Goal: Task Accomplishment & Management: Manage account settings

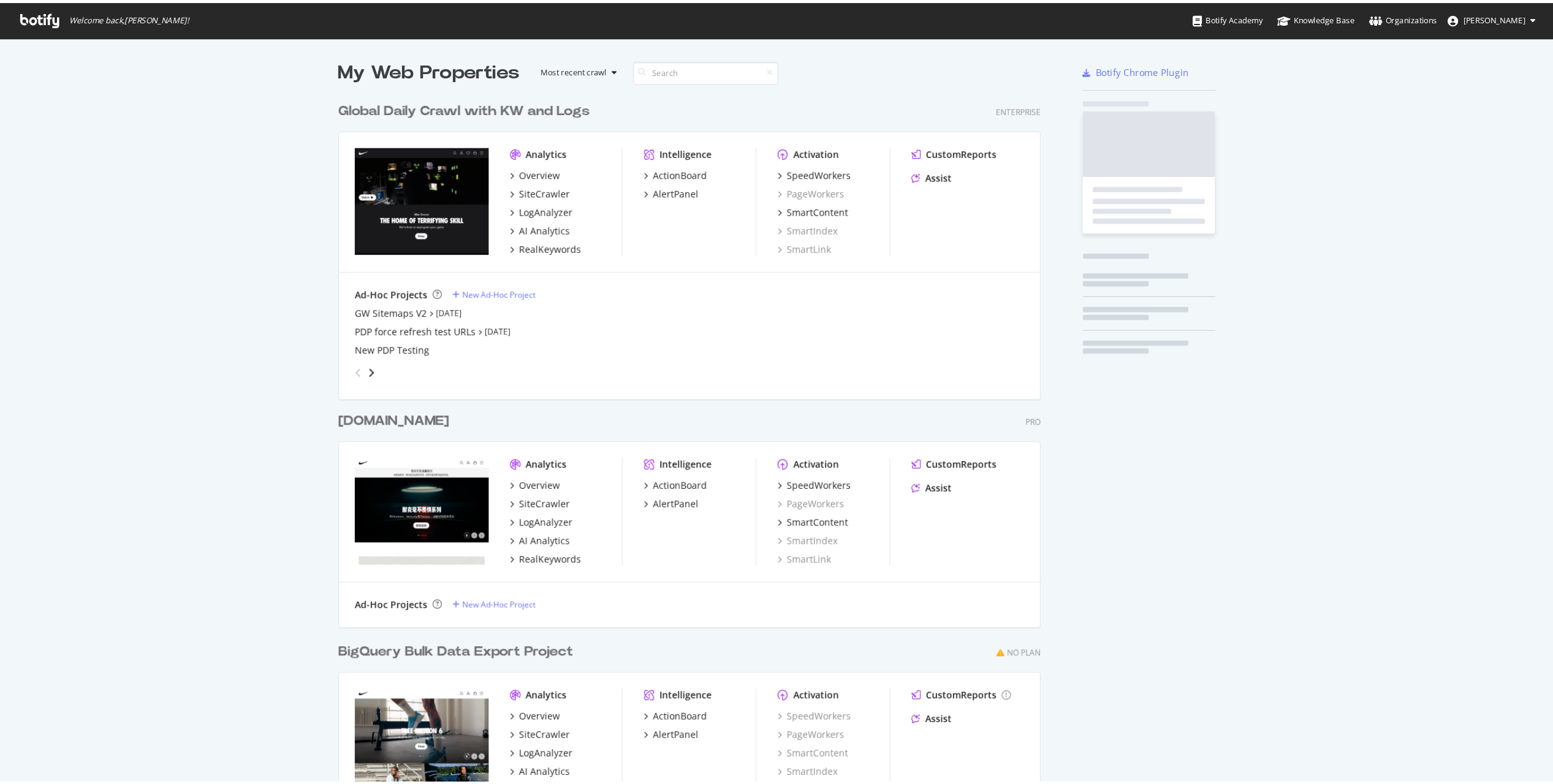
scroll to position [717, 662]
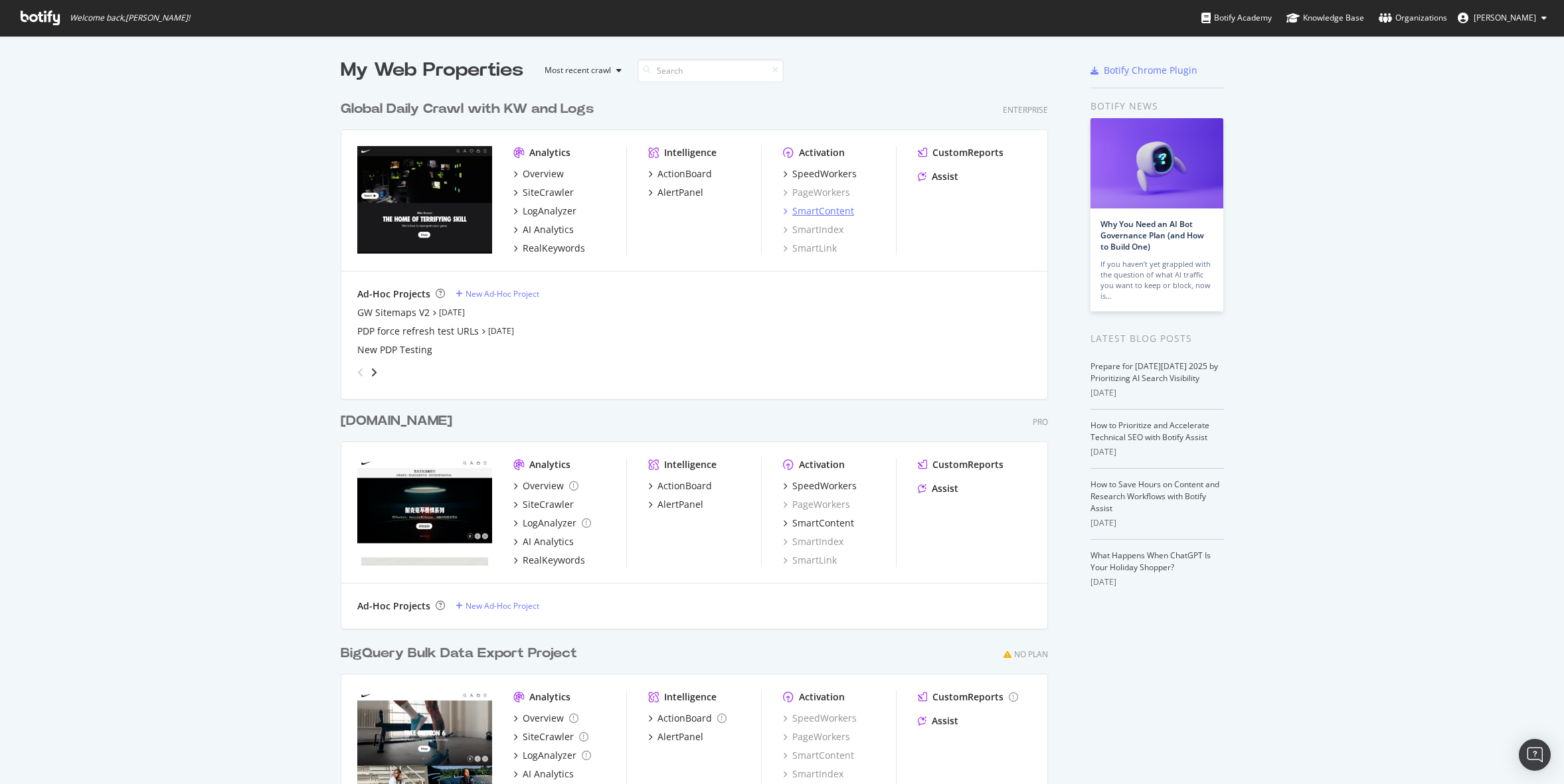
click at [821, 206] on div "SmartContent" at bounding box center [823, 210] width 62 height 13
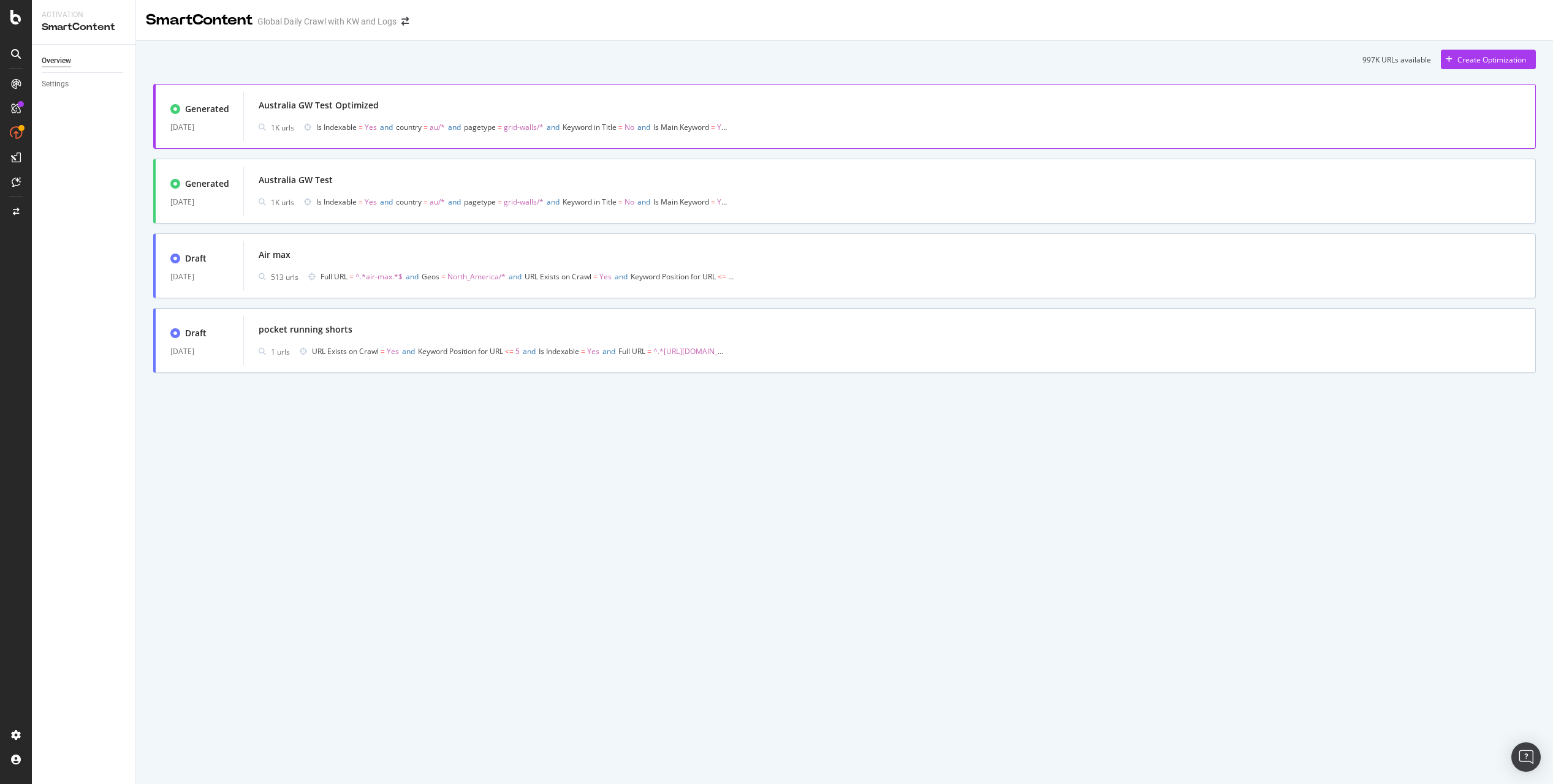
click at [456, 110] on div "Australia GW Test Optimized" at bounding box center [889, 105] width 1262 height 17
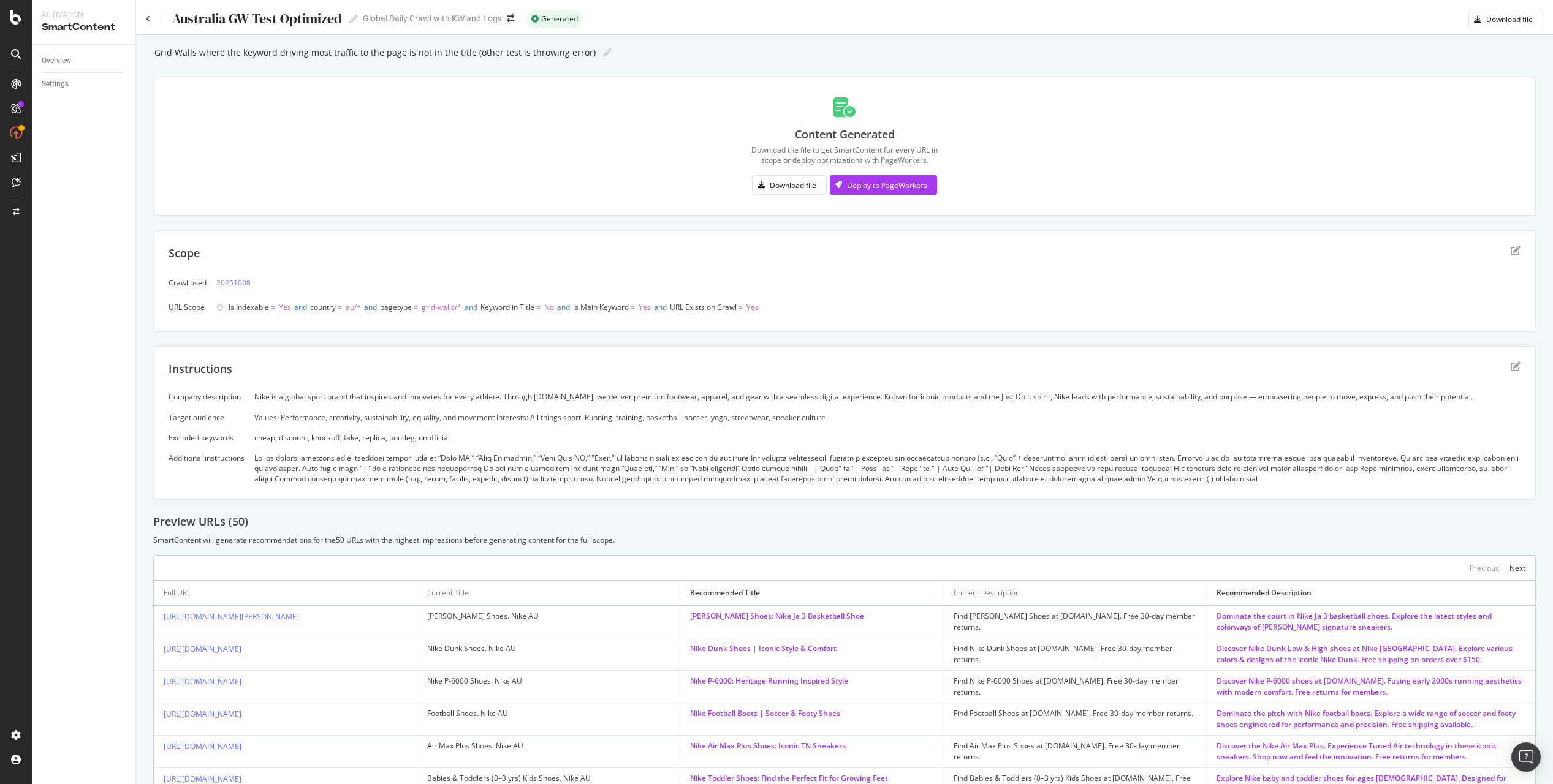
scroll to position [195, 0]
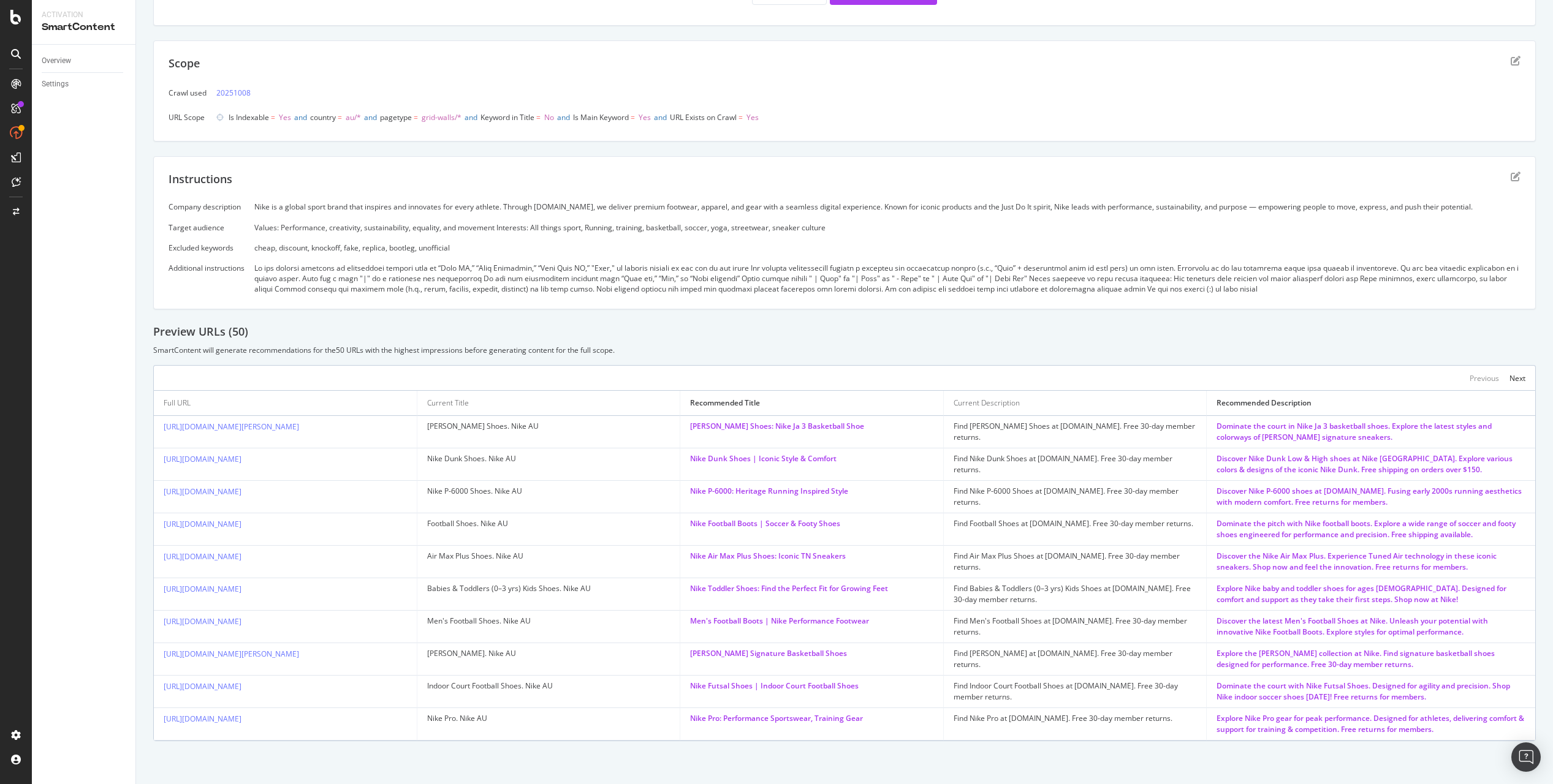
click at [802, 684] on div "Nike Futsal Shoes | Indoor Court Football Shoes" at bounding box center [811, 685] width 243 height 11
click at [927, 329] on div "Preview URLs ( 50 )" at bounding box center [844, 332] width 1382 height 16
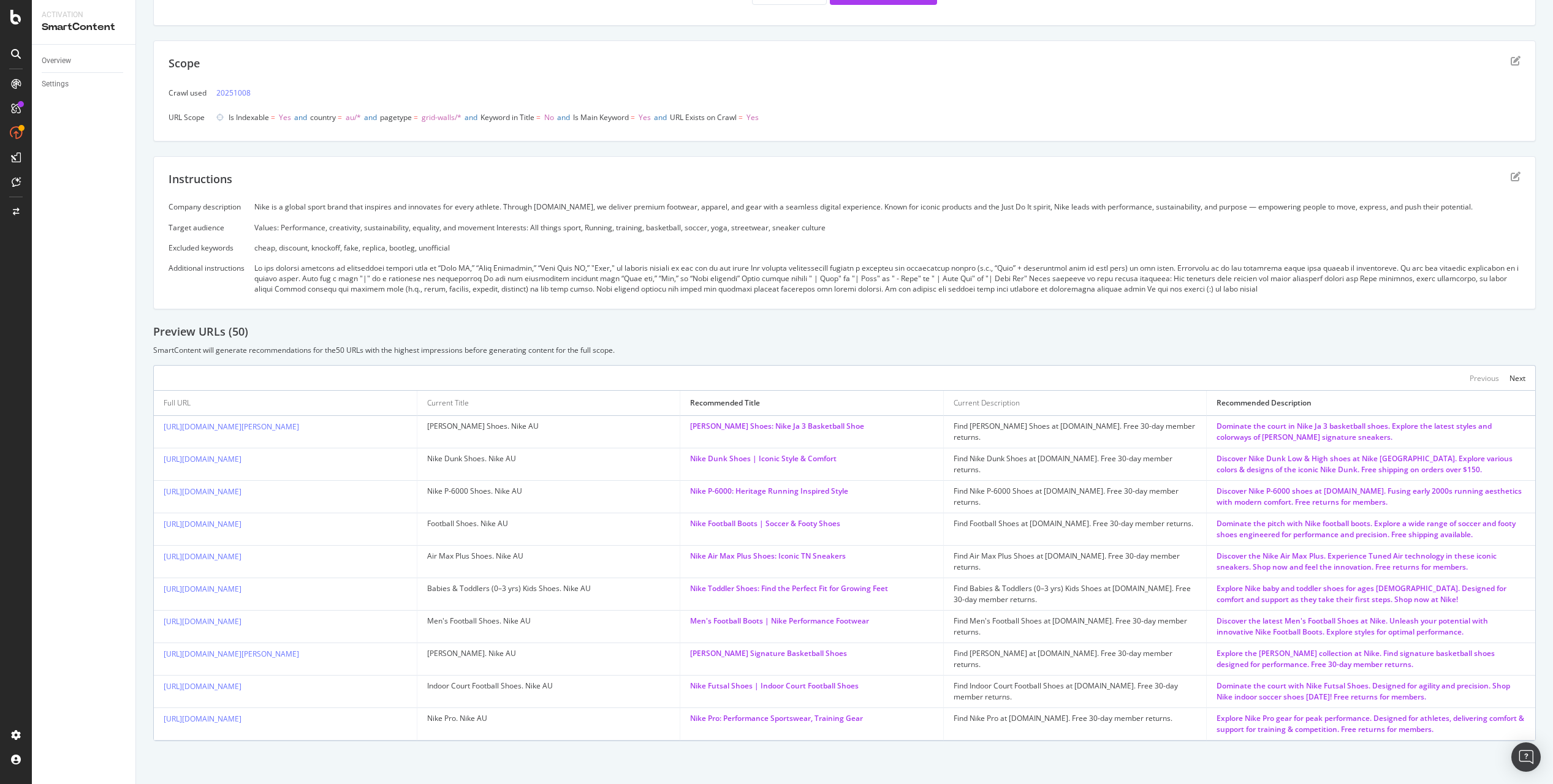
click at [927, 329] on div "Preview URLs ( 50 )" at bounding box center [844, 332] width 1382 height 16
click at [883, 334] on div "Preview URLs ( 50 )" at bounding box center [844, 332] width 1382 height 16
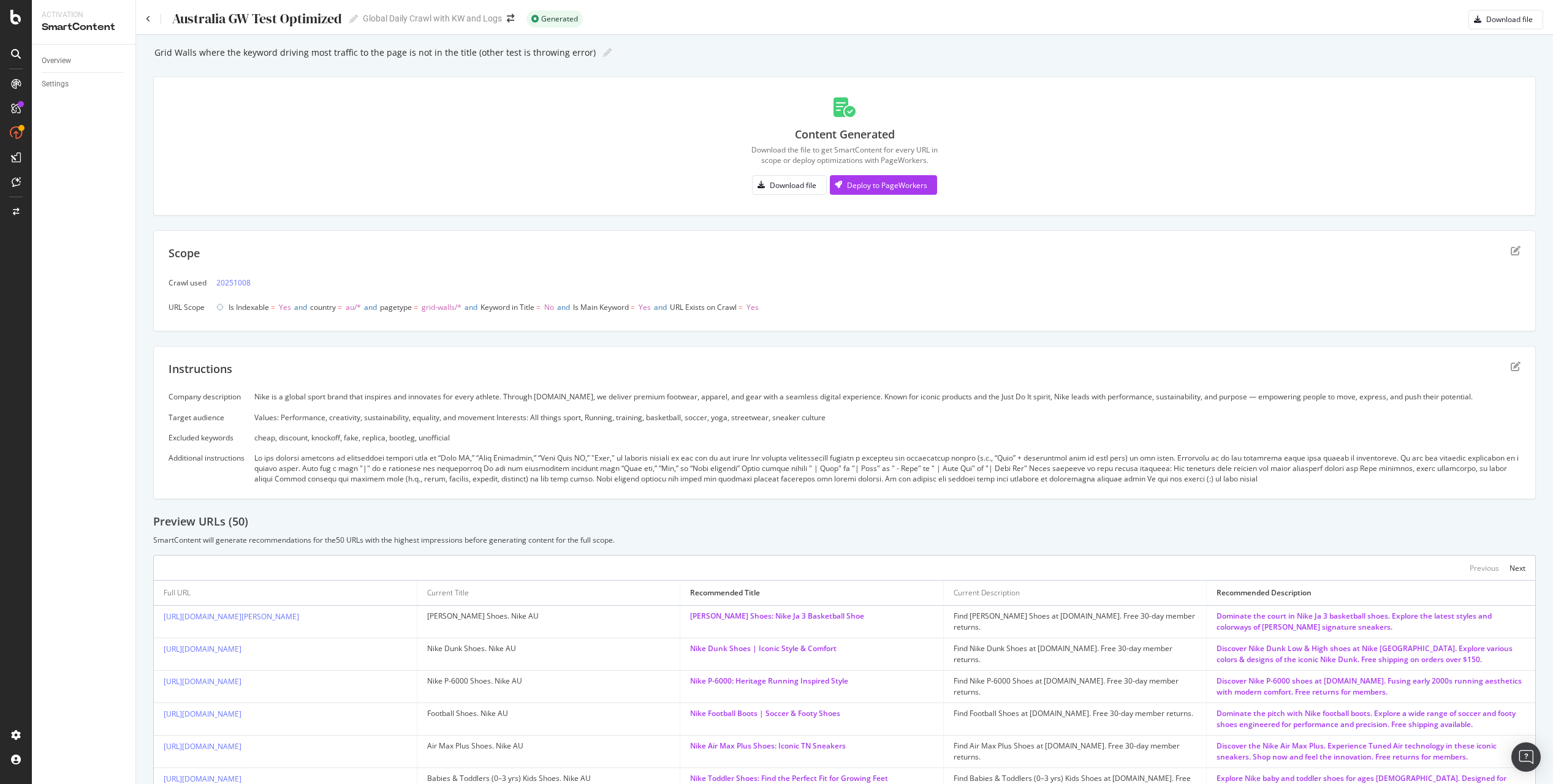
click at [835, 338] on div "Grid Walls where the keyword driving most traffic to the page is not in the tit…" at bounding box center [844, 488] width 1382 height 888
click at [813, 342] on div "Grid Walls where the keyword driving most traffic to the page is not in the tit…" at bounding box center [844, 488] width 1382 height 888
click at [783, 345] on div "Grid Walls where the keyword driving most traffic to the page is not in the tit…" at bounding box center [844, 488] width 1382 height 888
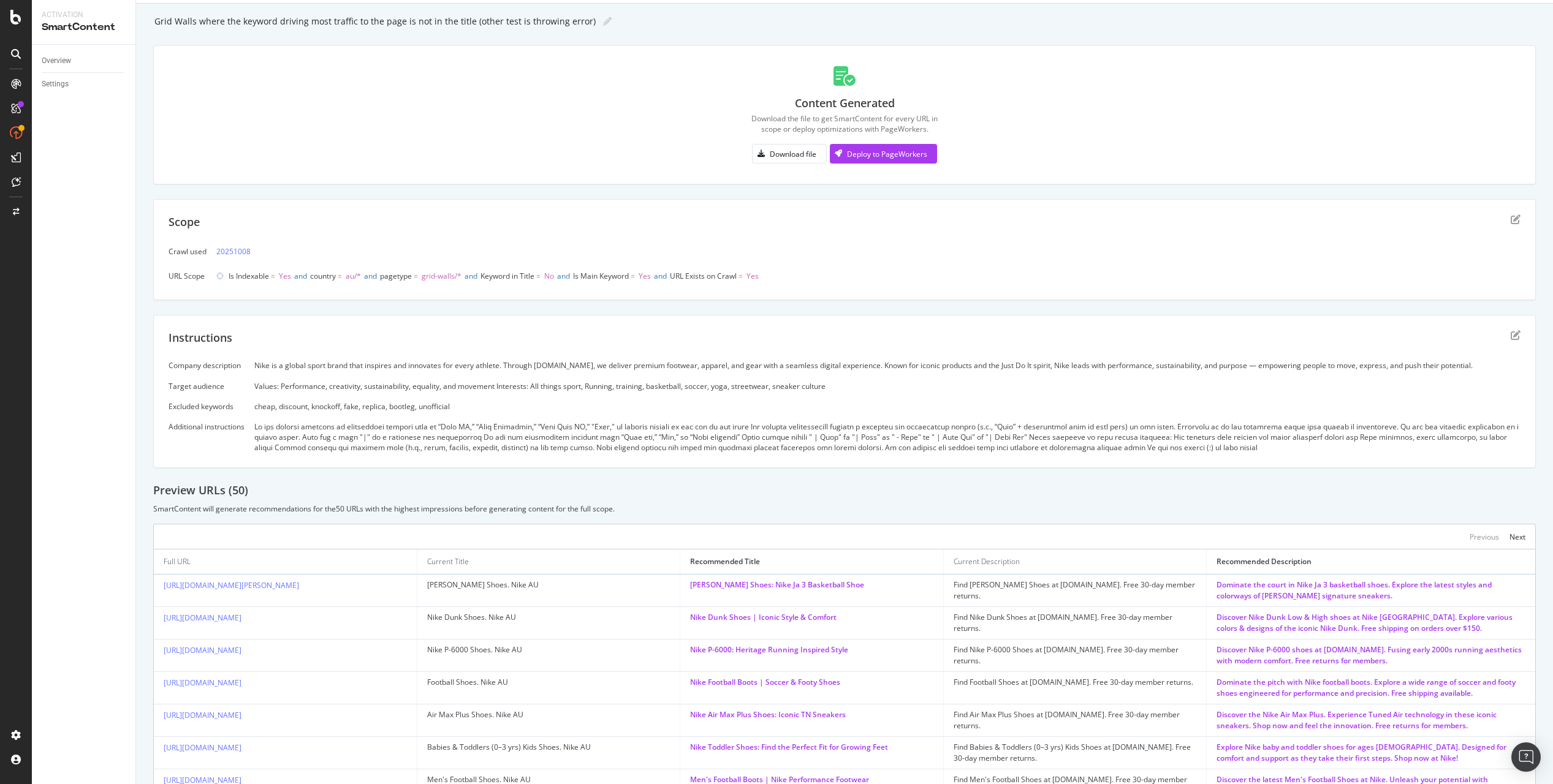
click at [1159, 40] on div "Grid Walls where the keyword driving most traffic to the page is not in the tit…" at bounding box center [844, 456] width 1382 height 888
click at [1281, 34] on div "Grid Walls where the keyword driving most traffic to the page is not in the tit…" at bounding box center [844, 456] width 1382 height 888
click at [799, 504] on div "SmartContent will generate recommendations for the 50 URLs with the highest imp…" at bounding box center [844, 509] width 1382 height 10
click at [798, 504] on div "SmartContent will generate recommendations for the 50 URLs with the highest imp…" at bounding box center [844, 509] width 1382 height 10
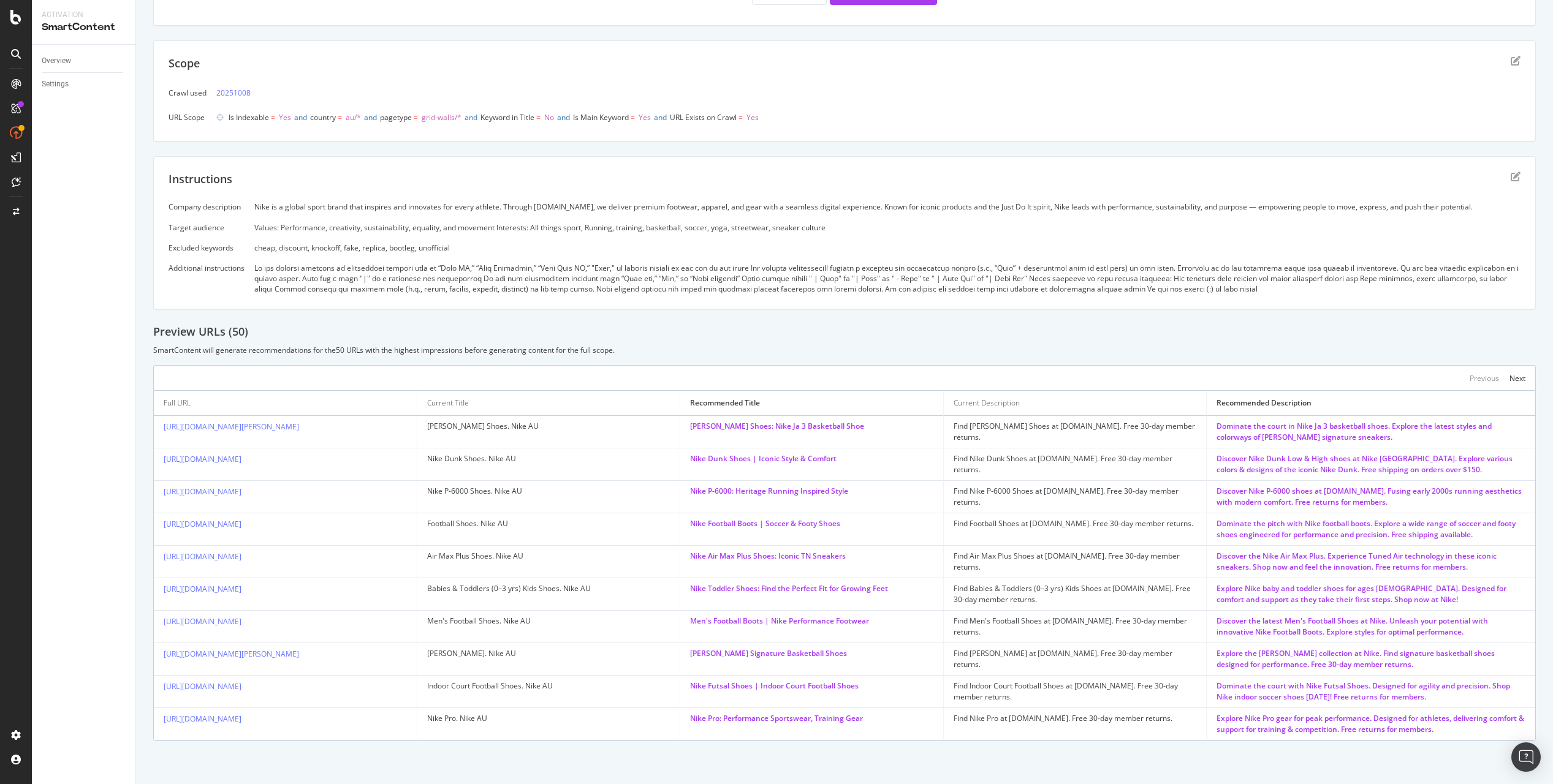
click at [832, 310] on div "Grid Walls where the keyword driving most traffic to the page is not in the tit…" at bounding box center [844, 297] width 1382 height 888
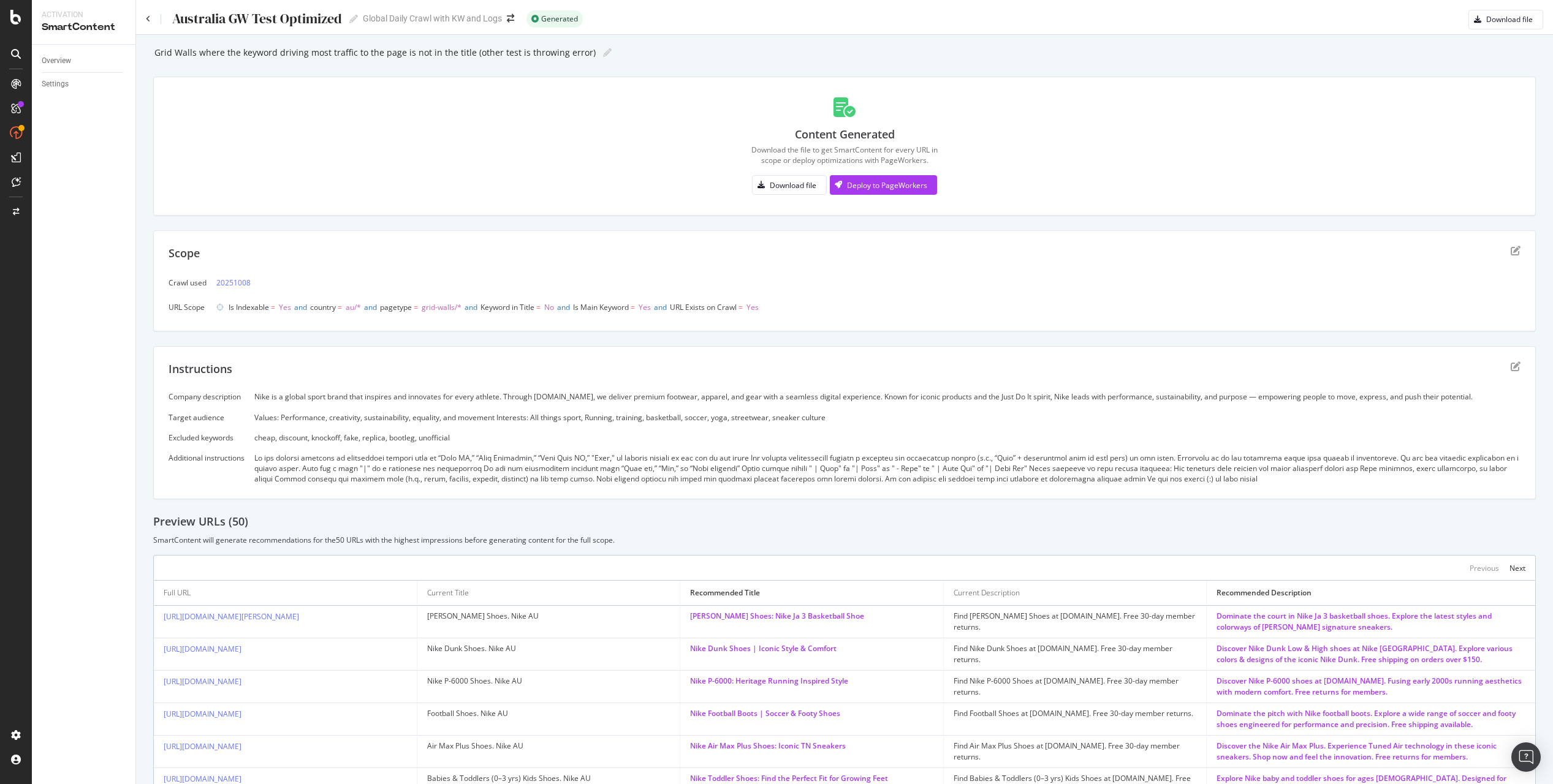
click at [1126, 66] on div "Grid Walls where the keyword driving most traffic to the page is not in the tit…" at bounding box center [844, 488] width 1382 height 888
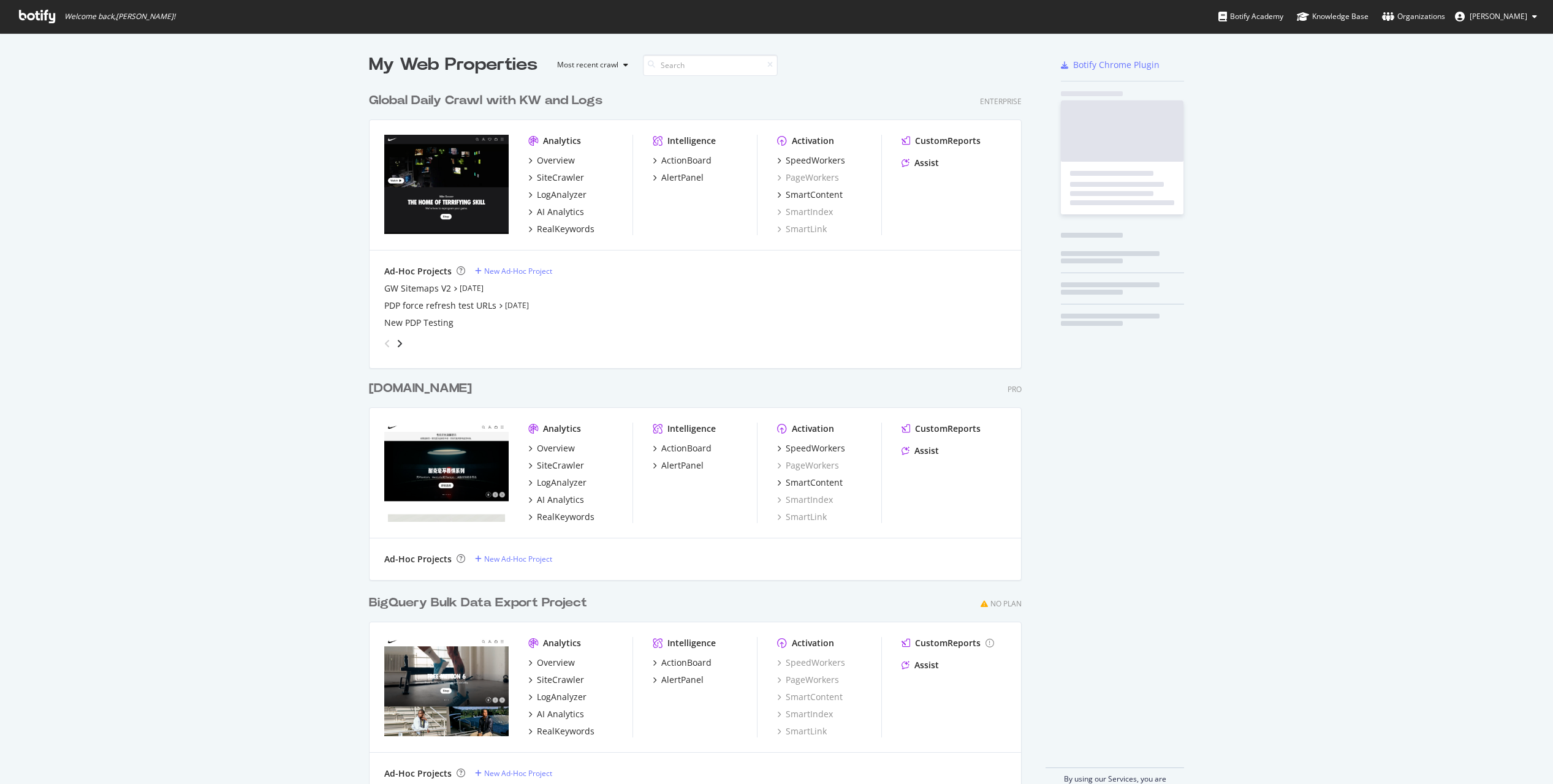
scroll to position [717, 662]
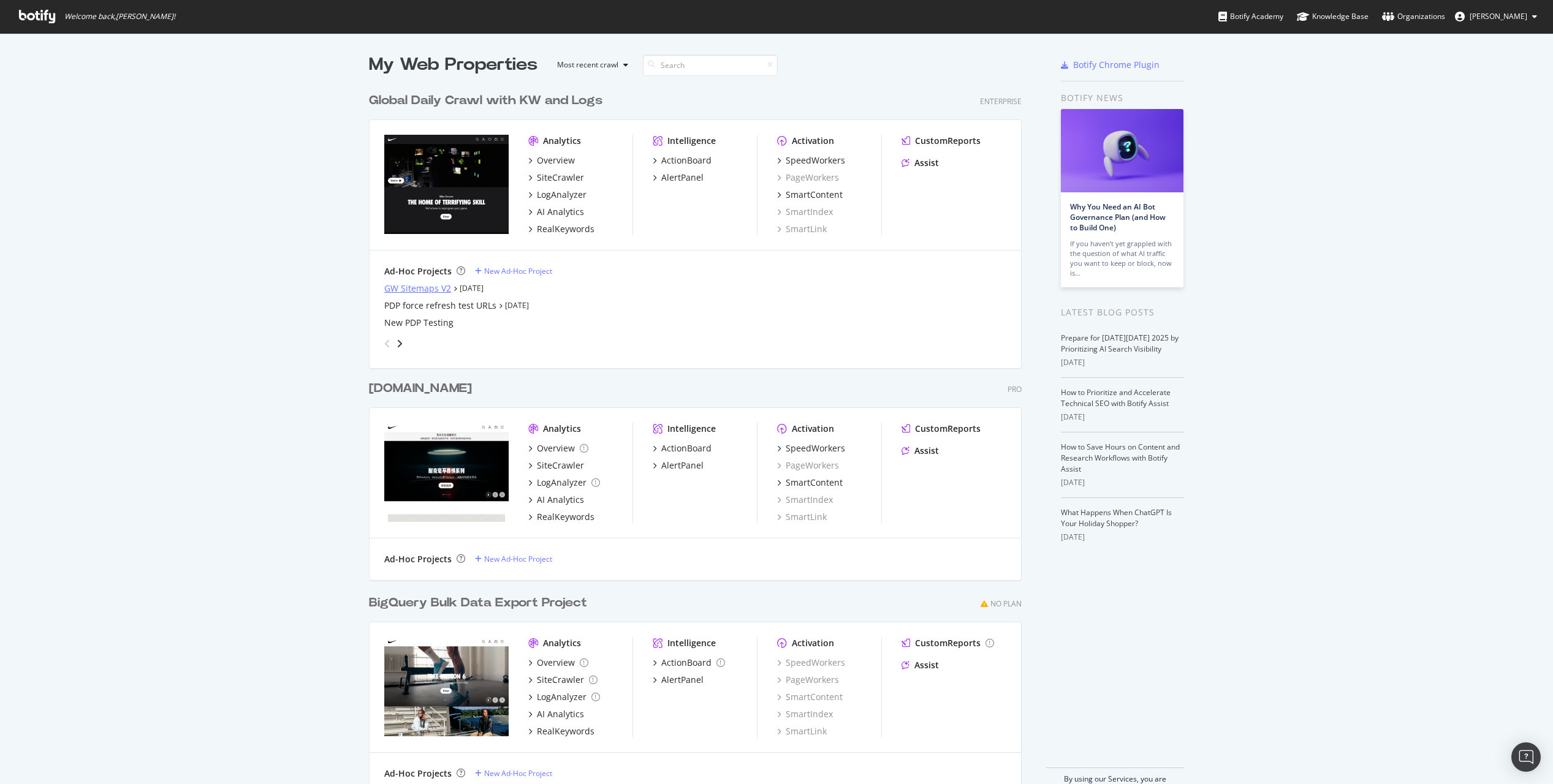
click at [421, 288] on div "GW Sitemaps V2" at bounding box center [417, 288] width 66 height 12
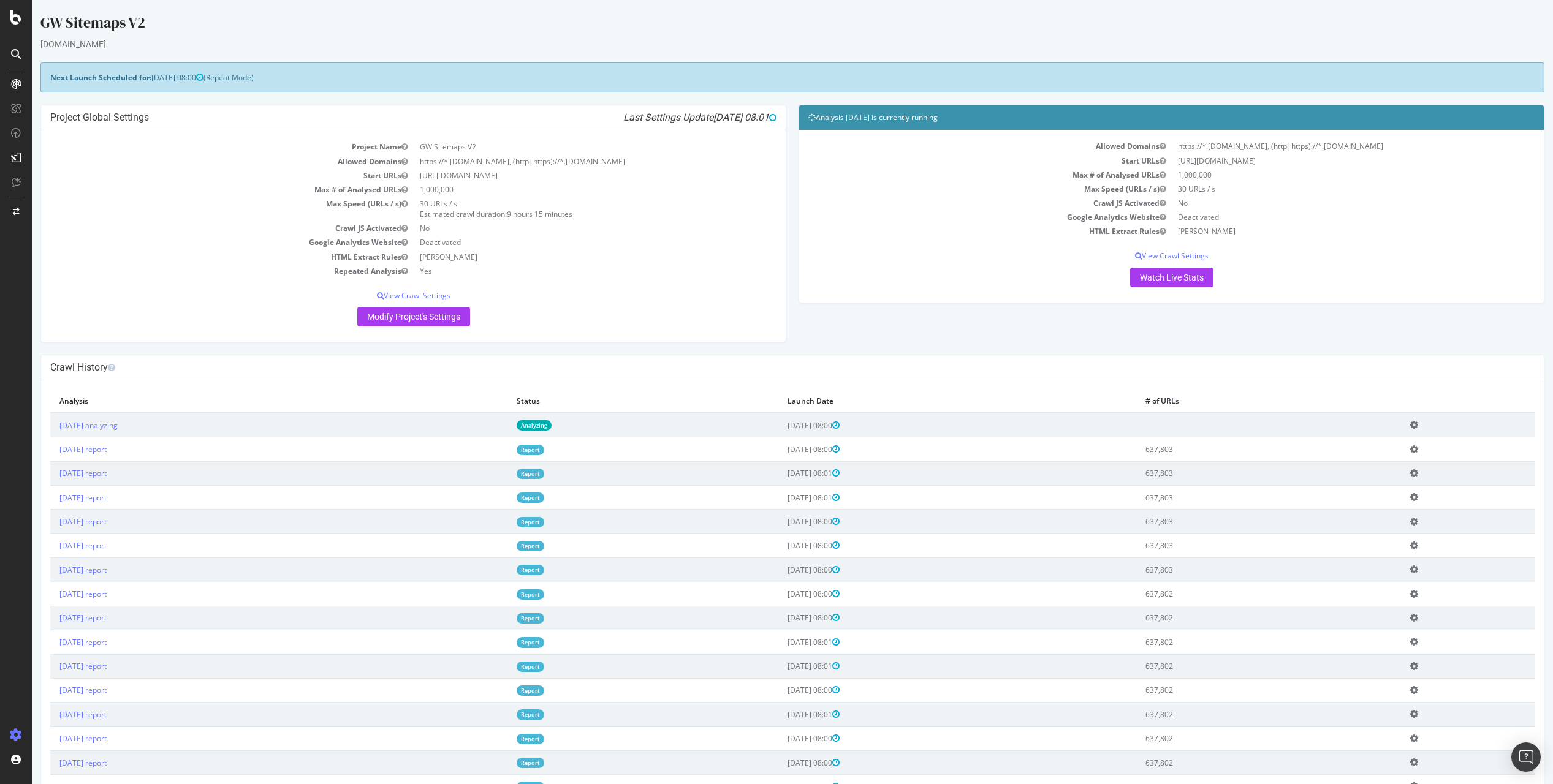
click at [570, 177] on td "[URL][DOMAIN_NAME]" at bounding box center [595, 175] width 364 height 14
click at [107, 450] on link "[DATE] report" at bounding box center [83, 449] width 47 height 10
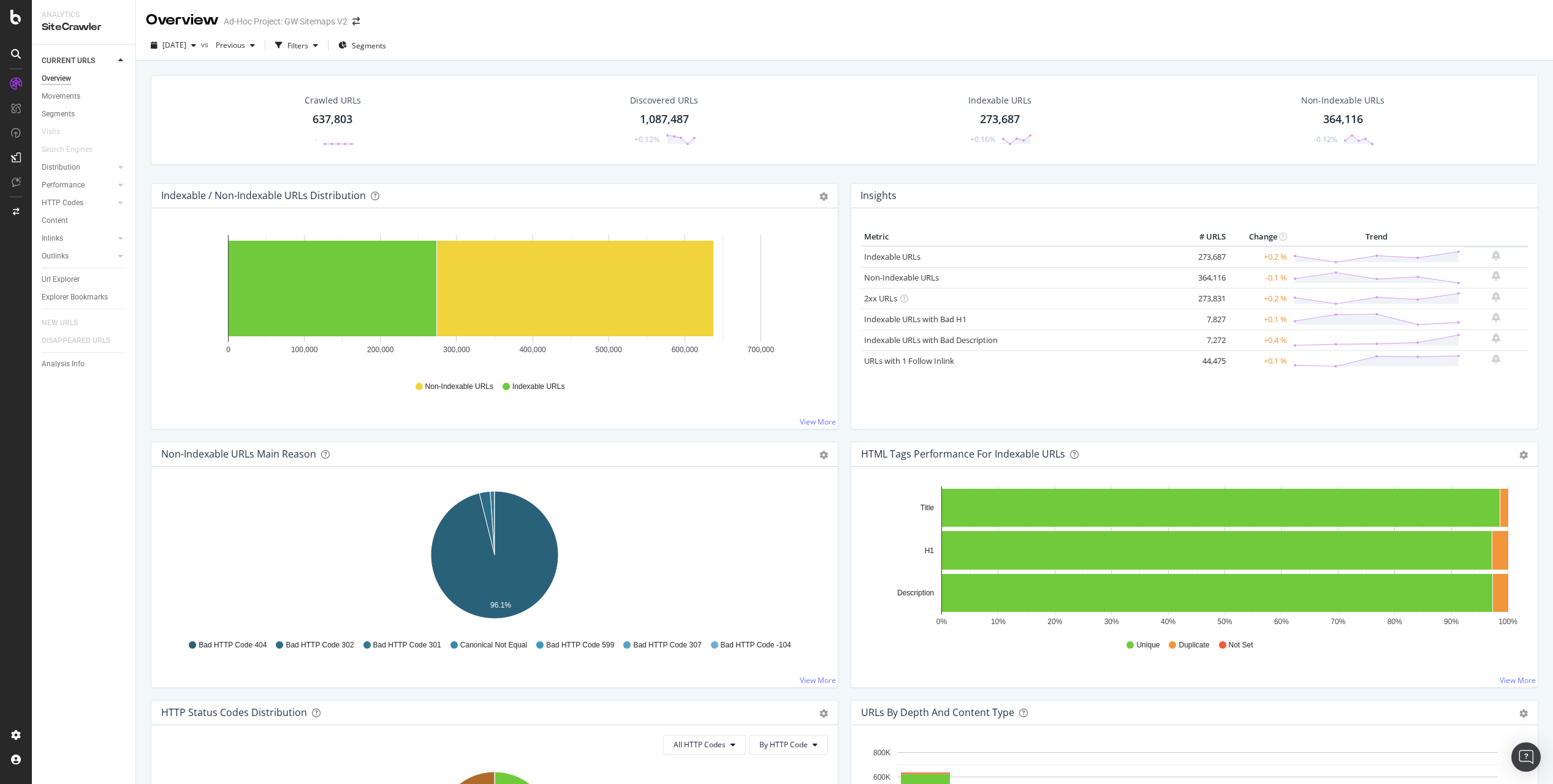
click at [1252, 60] on div "[DATE] vs Previous Filters Segments" at bounding box center [844, 45] width 1416 height 30
click at [375, 283] on rect "A chart." at bounding box center [332, 288] width 207 height 96
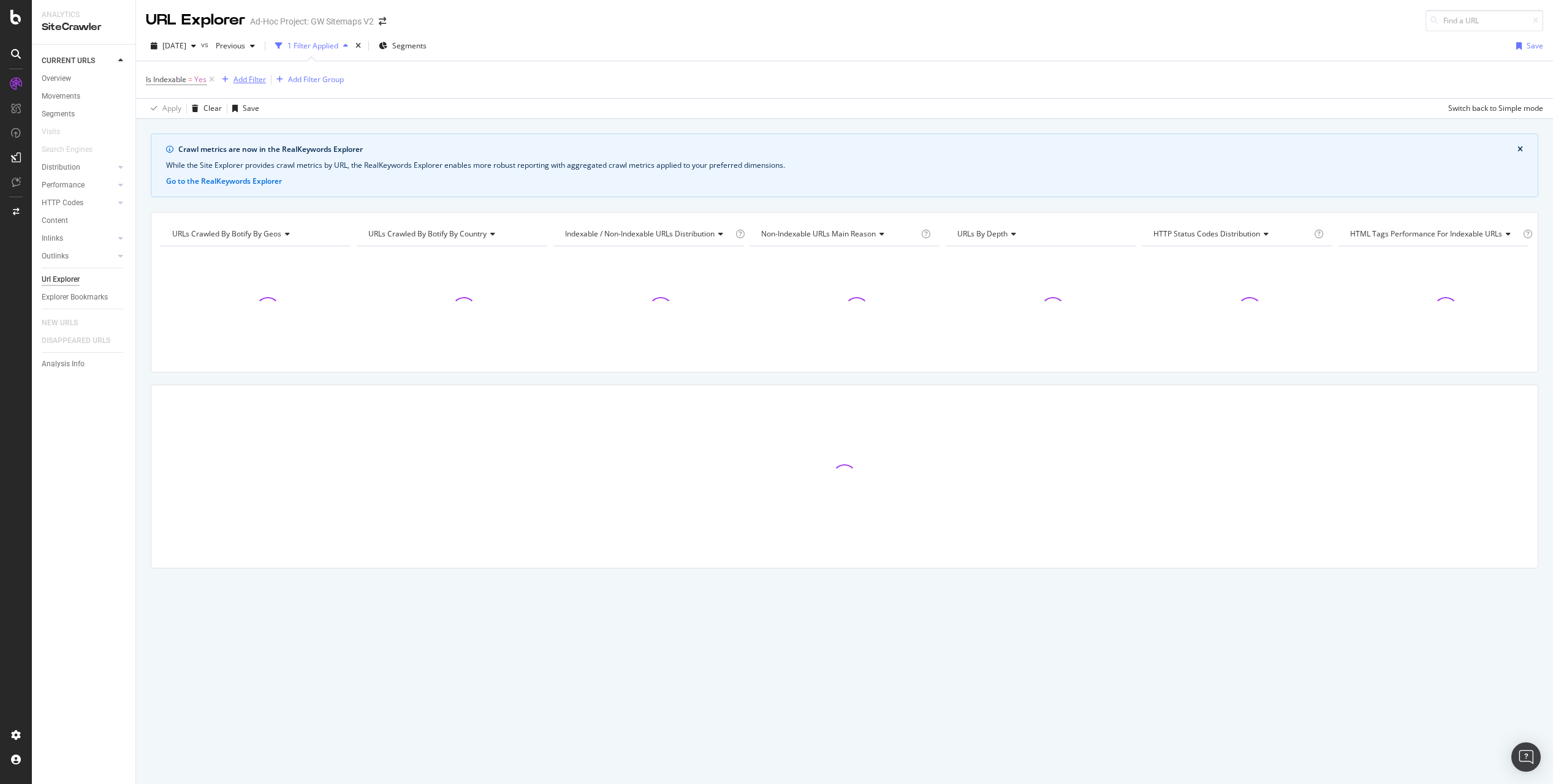
click at [257, 85] on div "Add Filter" at bounding box center [250, 80] width 32 height 10
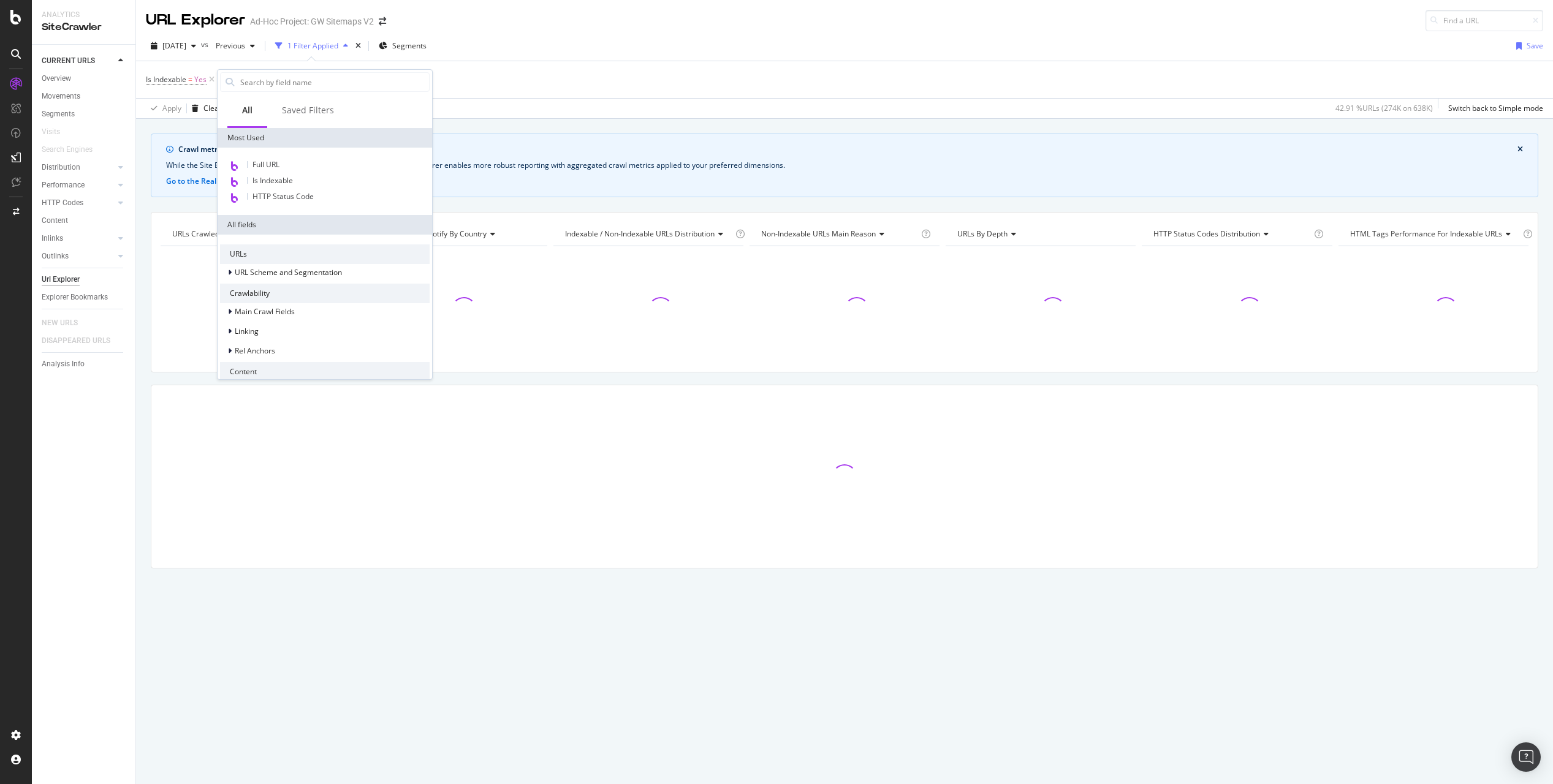
click at [699, 77] on div "Is Indexable = Yes Add Filter Add Filter Group" at bounding box center [844, 80] width 1397 height 36
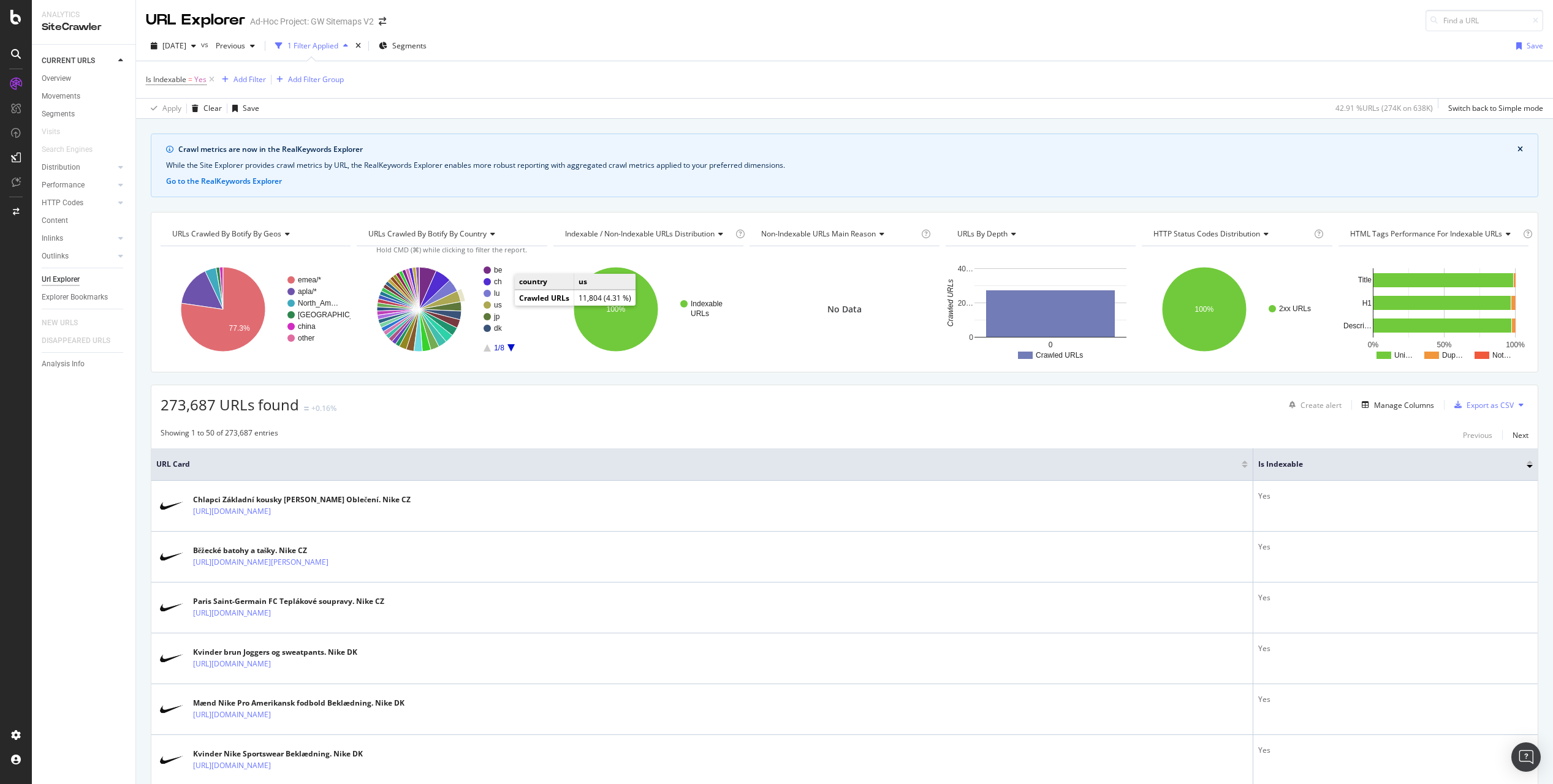
click at [497, 304] on text "us" at bounding box center [497, 305] width 8 height 9
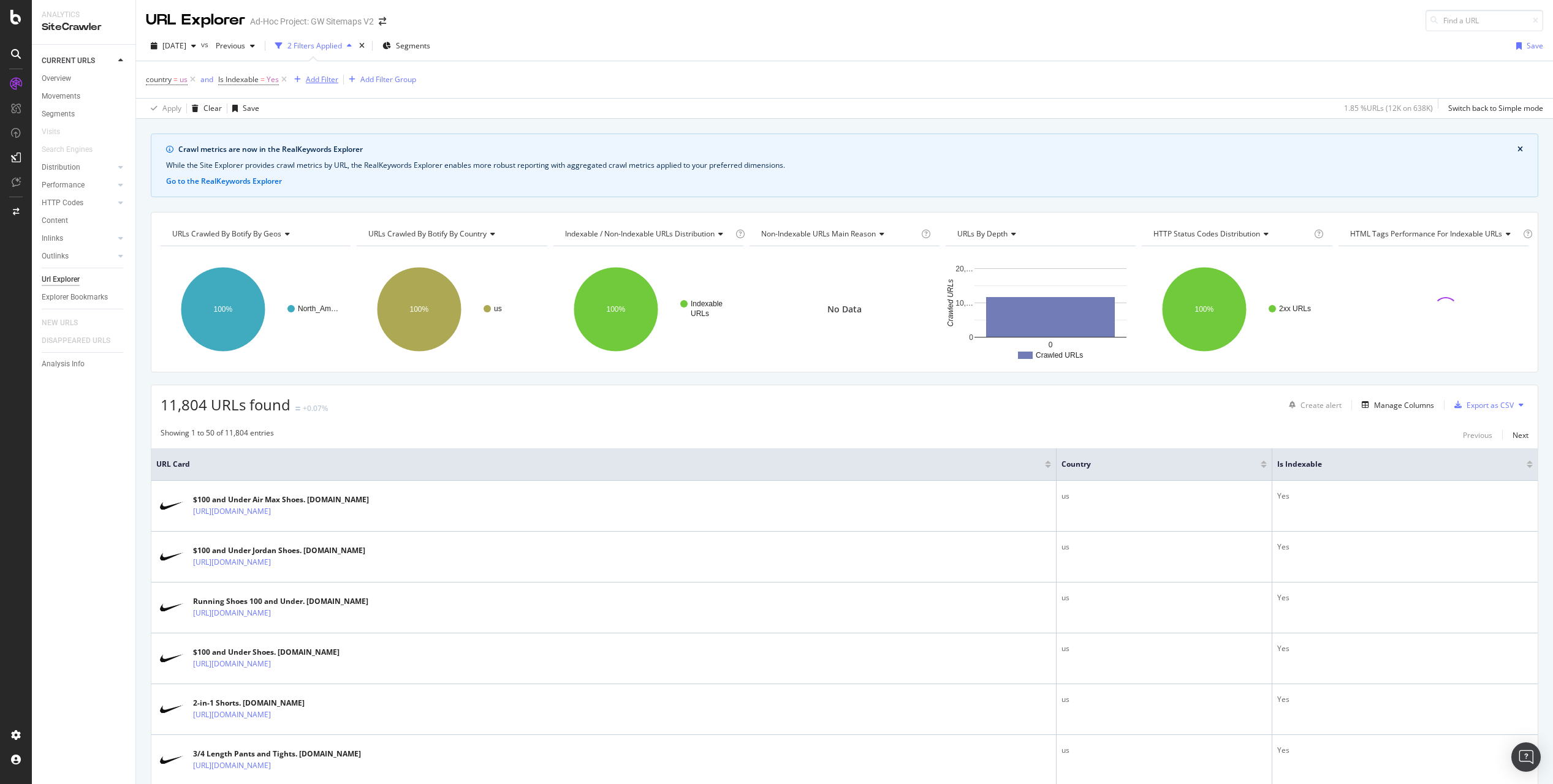
click at [321, 77] on div "Add Filter" at bounding box center [322, 80] width 32 height 10
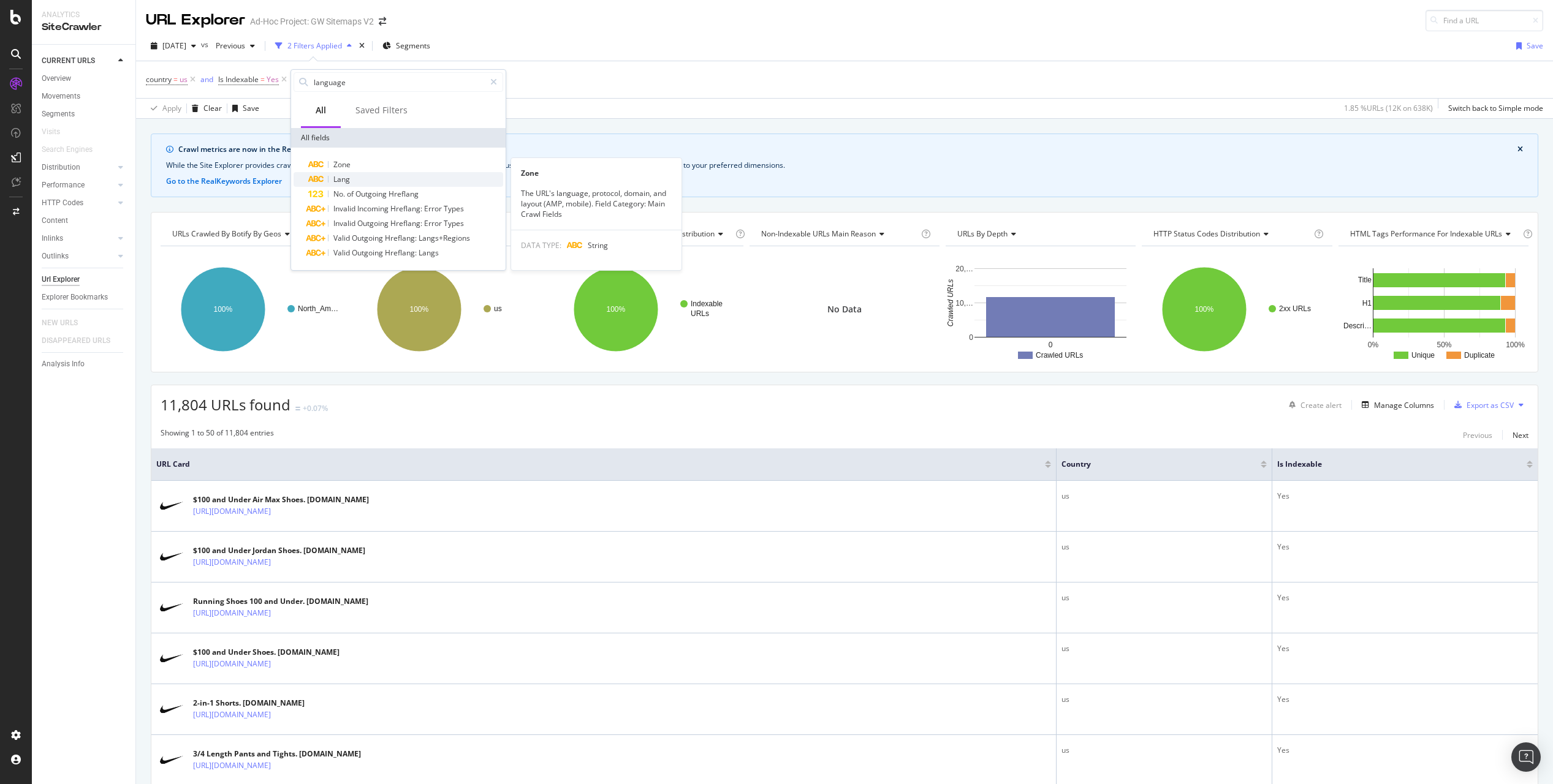
type input "language"
click at [345, 177] on span "Lang" at bounding box center [342, 179] width 17 height 10
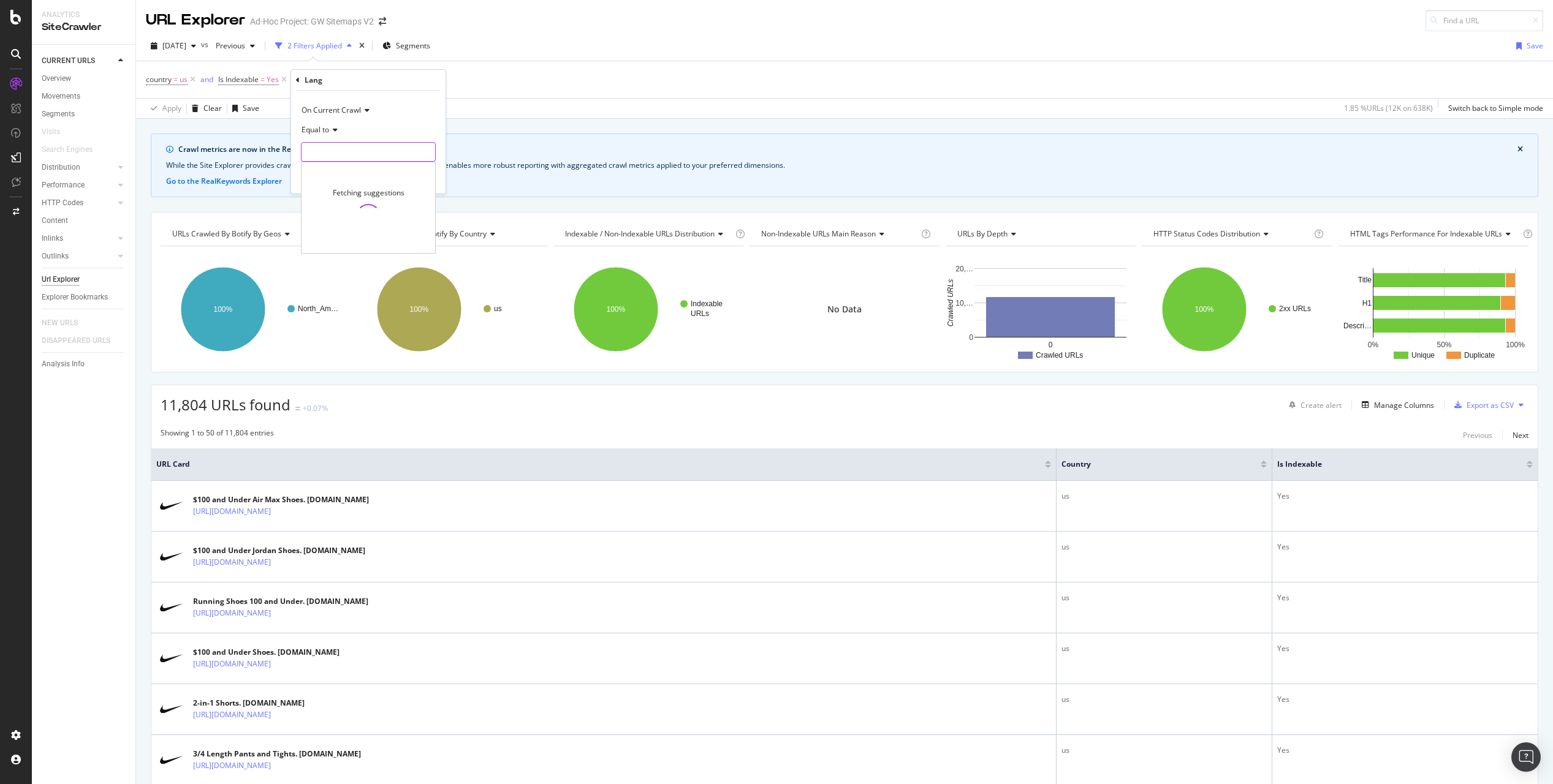
click at [352, 147] on input "text" at bounding box center [368, 152] width 134 height 20
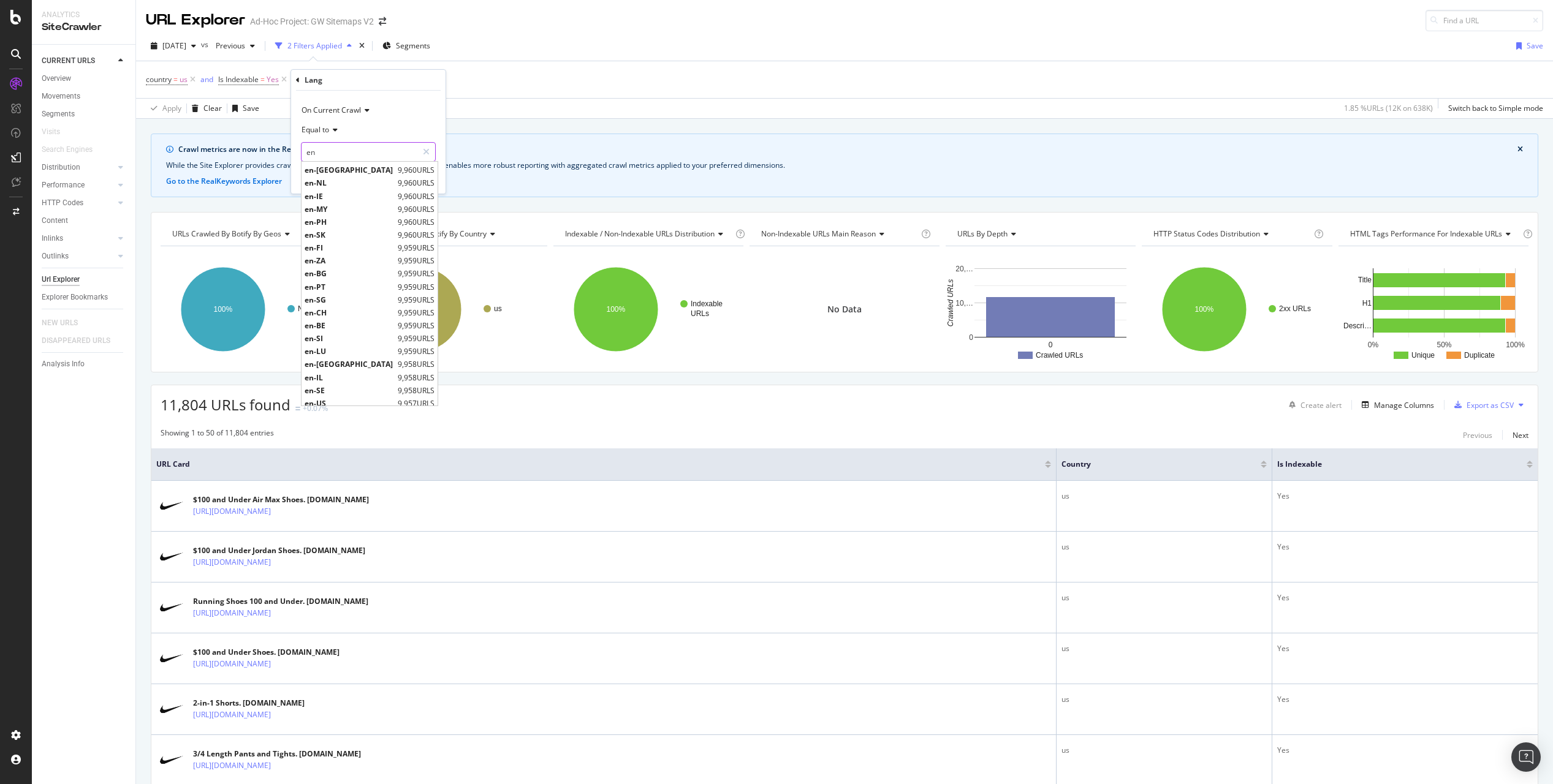
scroll to position [158, 0]
click at [321, 345] on span "en-US" at bounding box center [349, 347] width 90 height 10
type input "en-US"
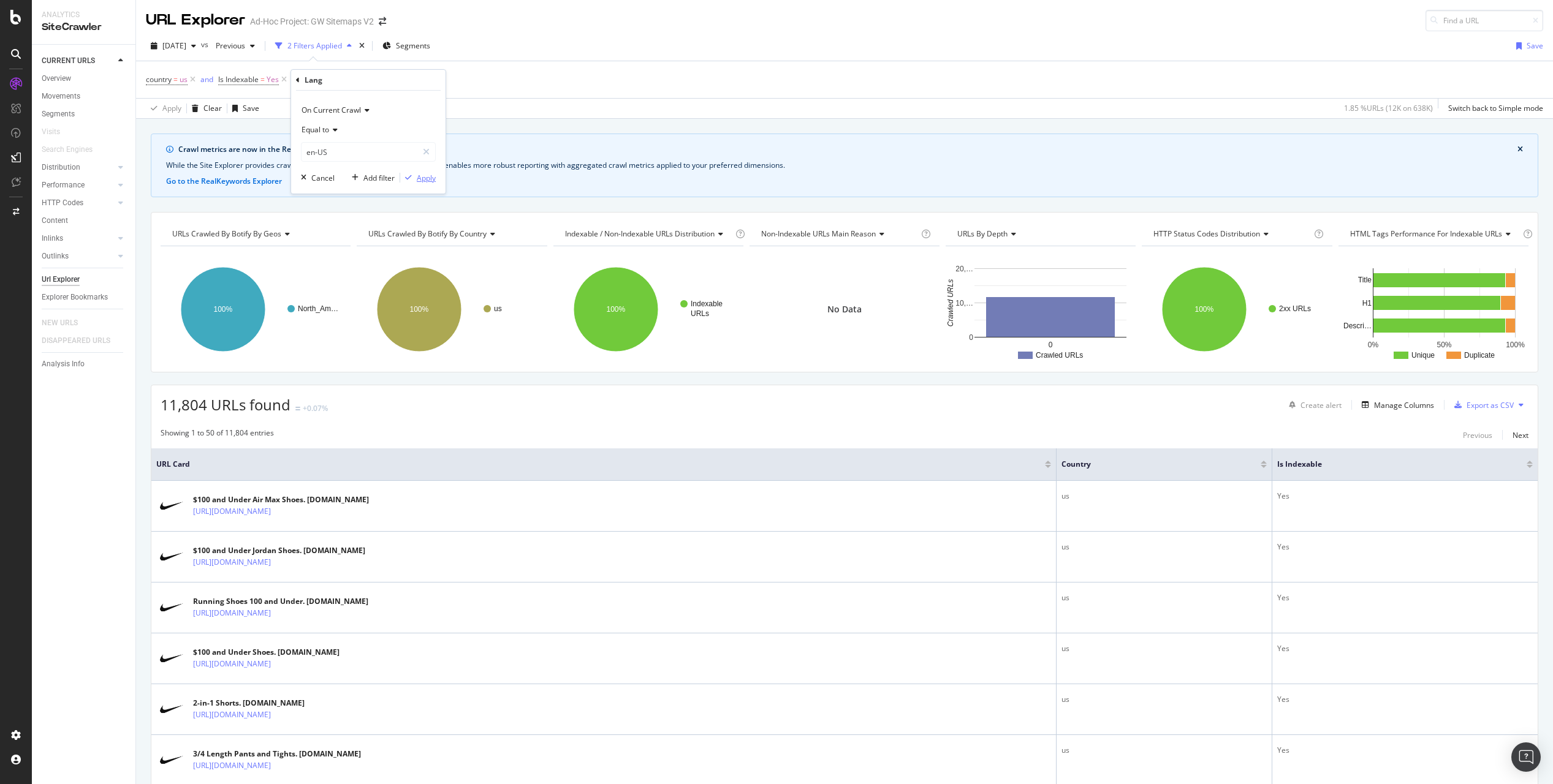
click at [429, 181] on div "Apply" at bounding box center [426, 178] width 19 height 10
click at [193, 76] on icon at bounding box center [193, 80] width 10 height 12
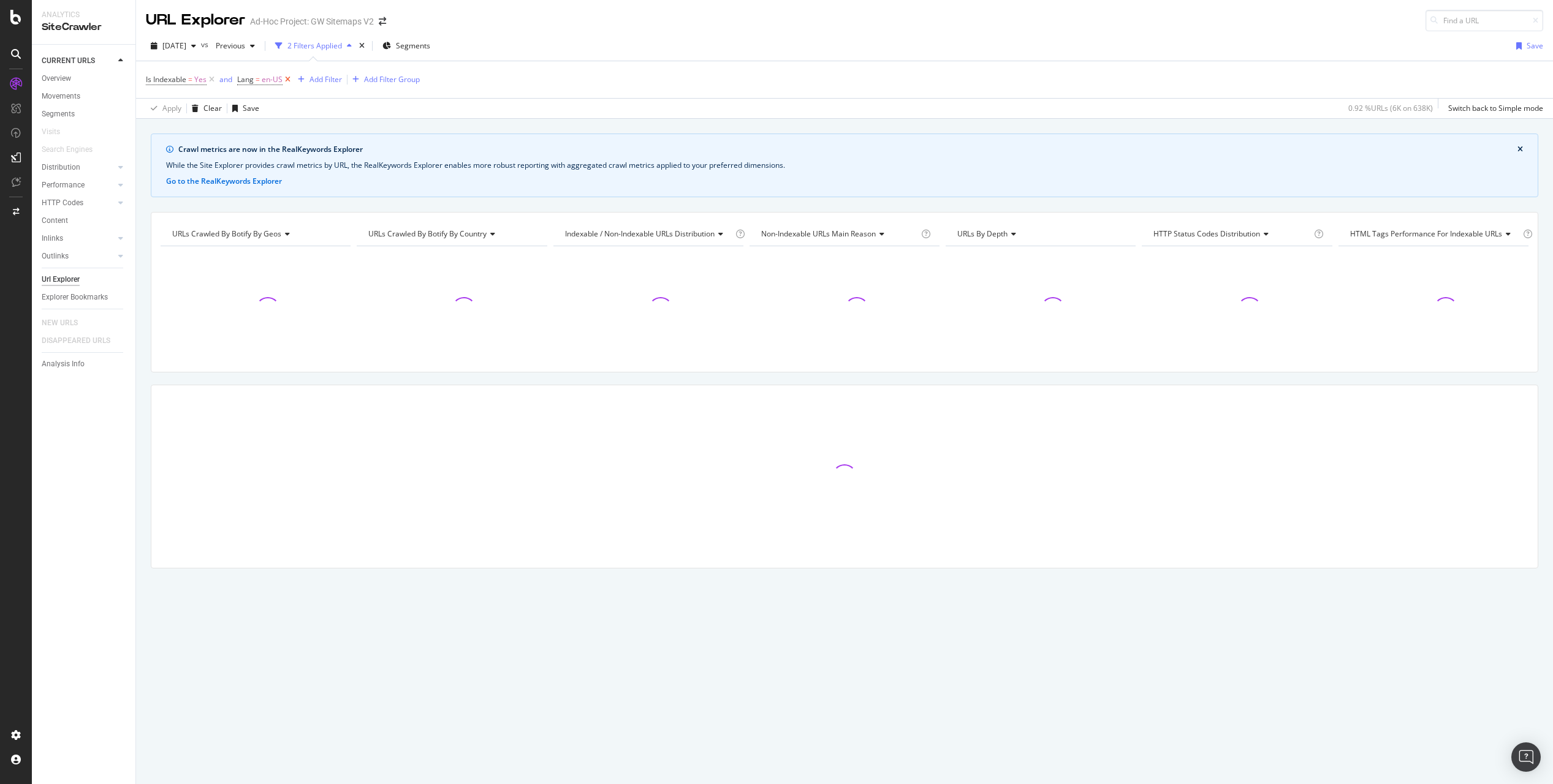
click at [288, 78] on icon at bounding box center [288, 80] width 10 height 12
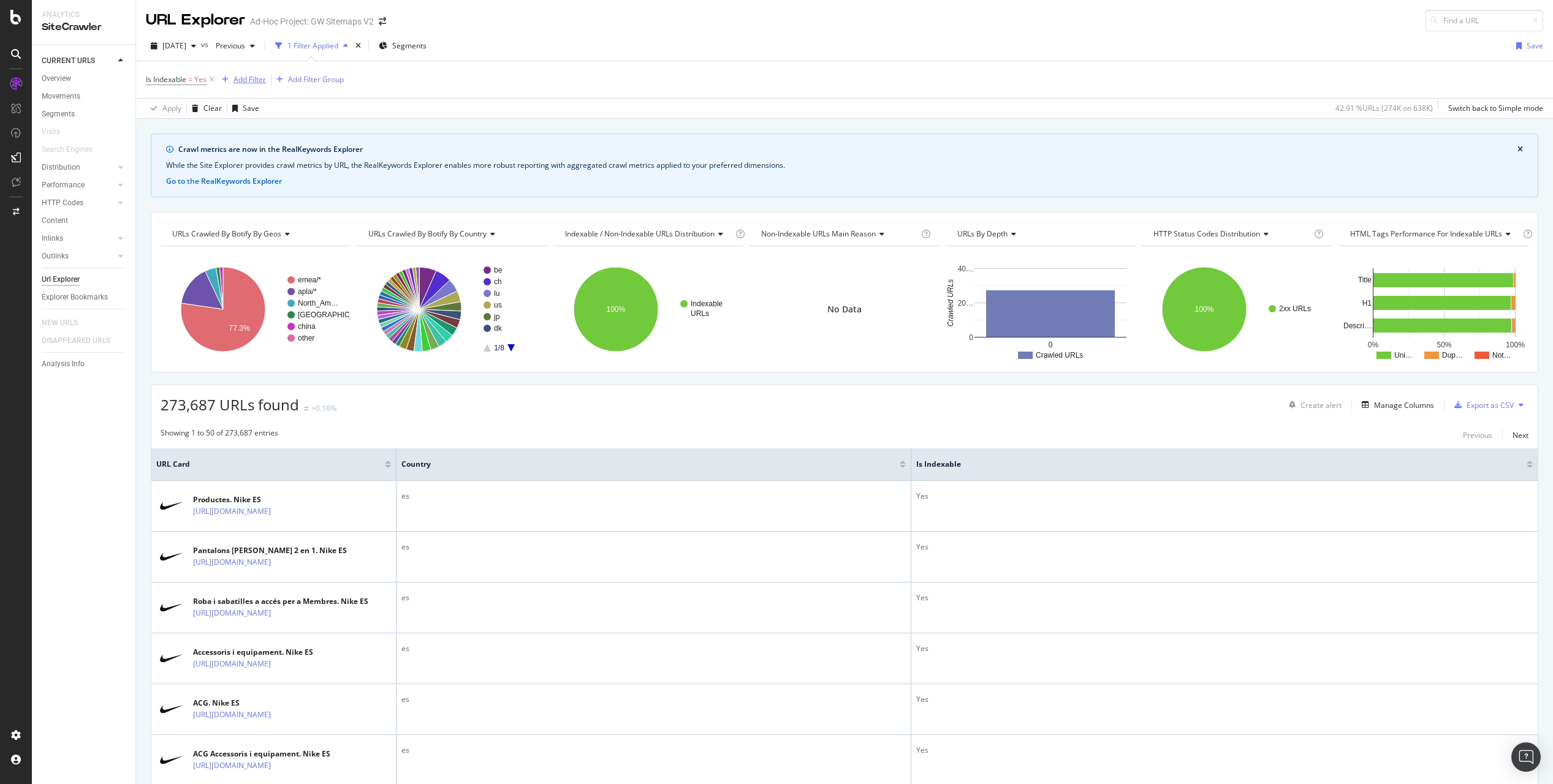
click at [261, 76] on div "Add Filter" at bounding box center [250, 80] width 32 height 10
type input "g"
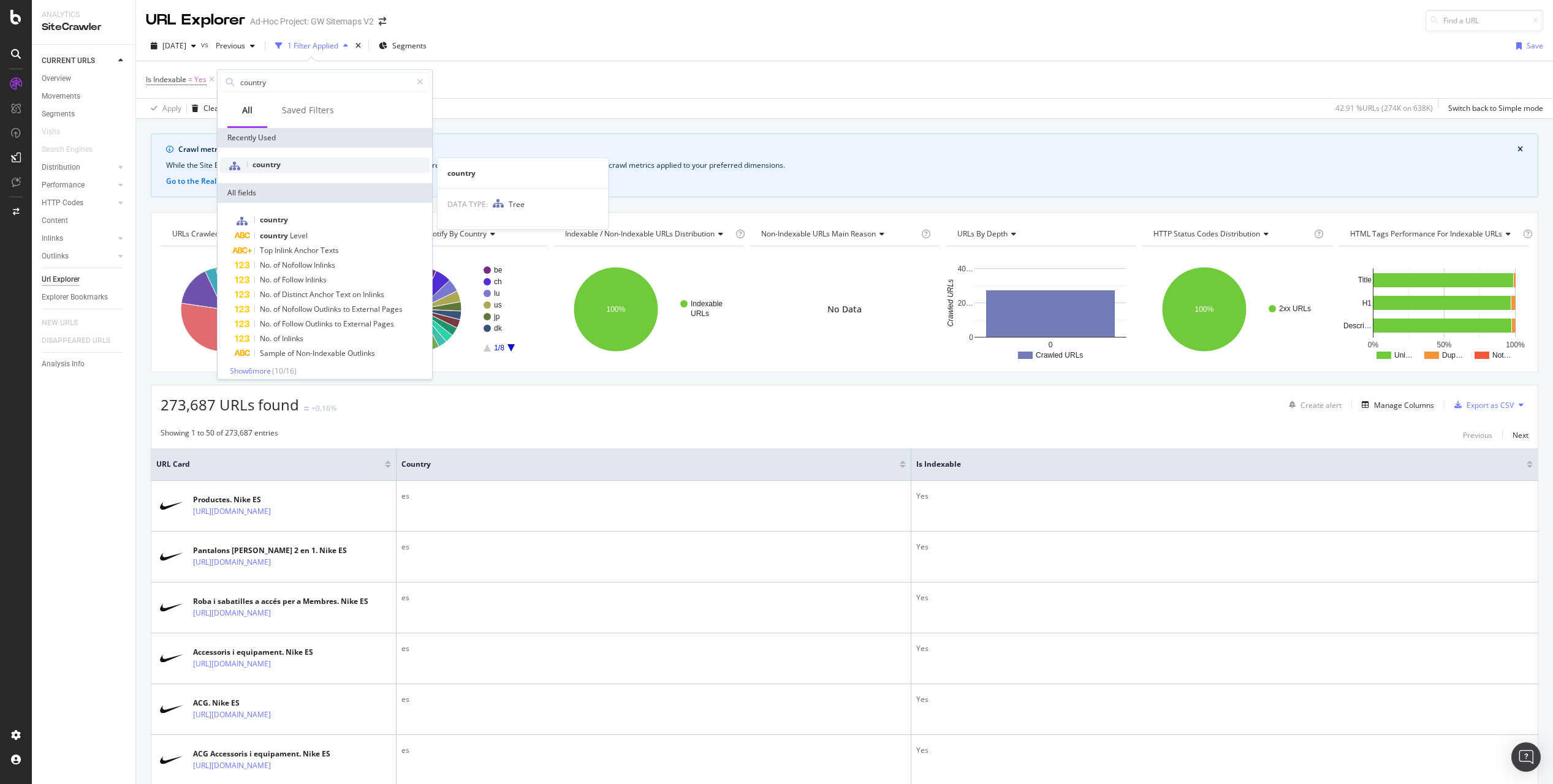
type input "country"
click at [265, 164] on span "country" at bounding box center [266, 164] width 28 height 10
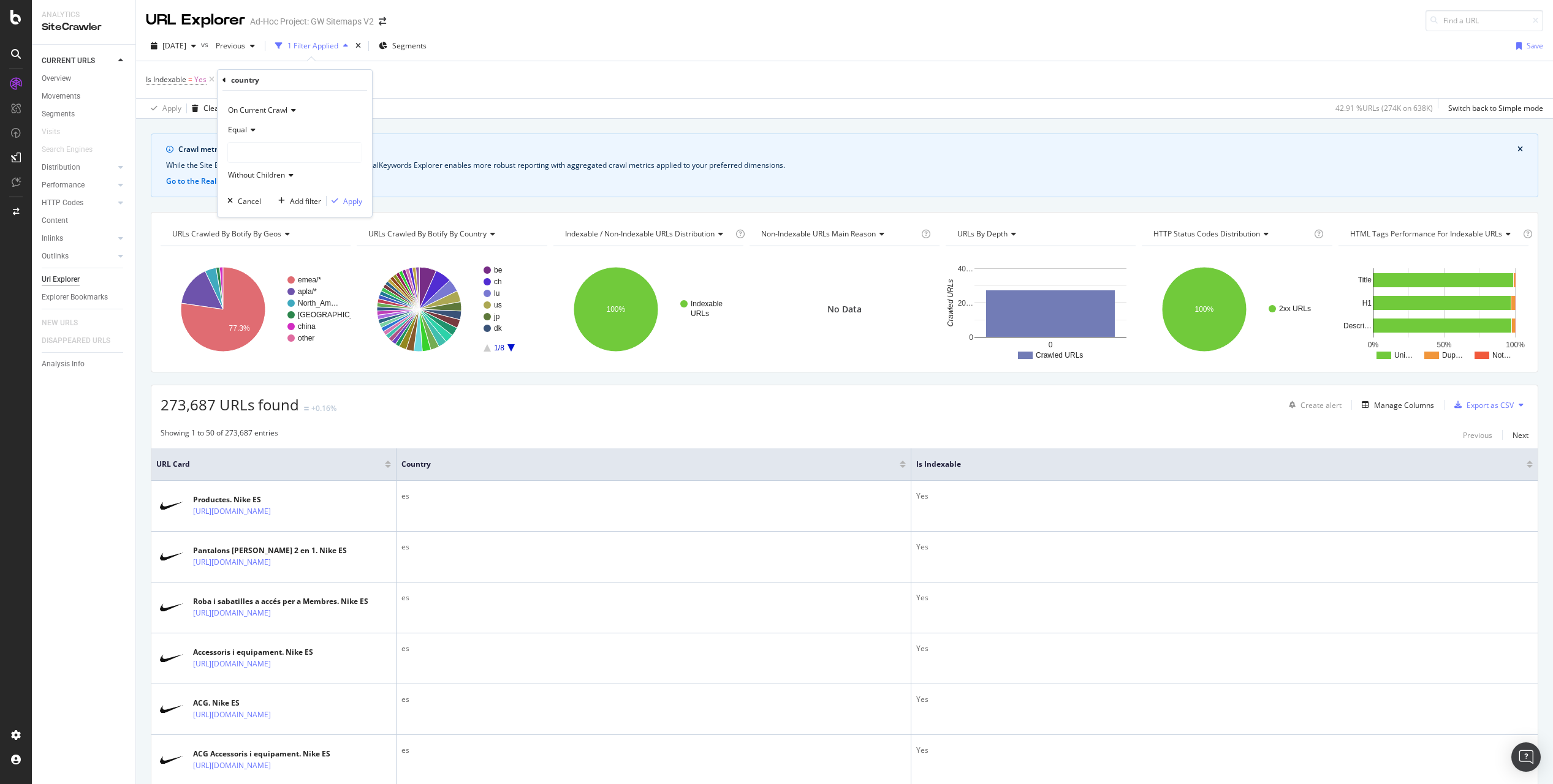
click at [276, 152] on div at bounding box center [294, 153] width 134 height 20
click at [244, 126] on span "Equal" at bounding box center [237, 129] width 19 height 10
click at [248, 93] on div "On Current Crawl Equal Equal Not Equal gb Without Children Cancel Add filter Ap…" at bounding box center [294, 153] width 154 height 126
click at [242, 155] on icon at bounding box center [242, 153] width 9 height 7
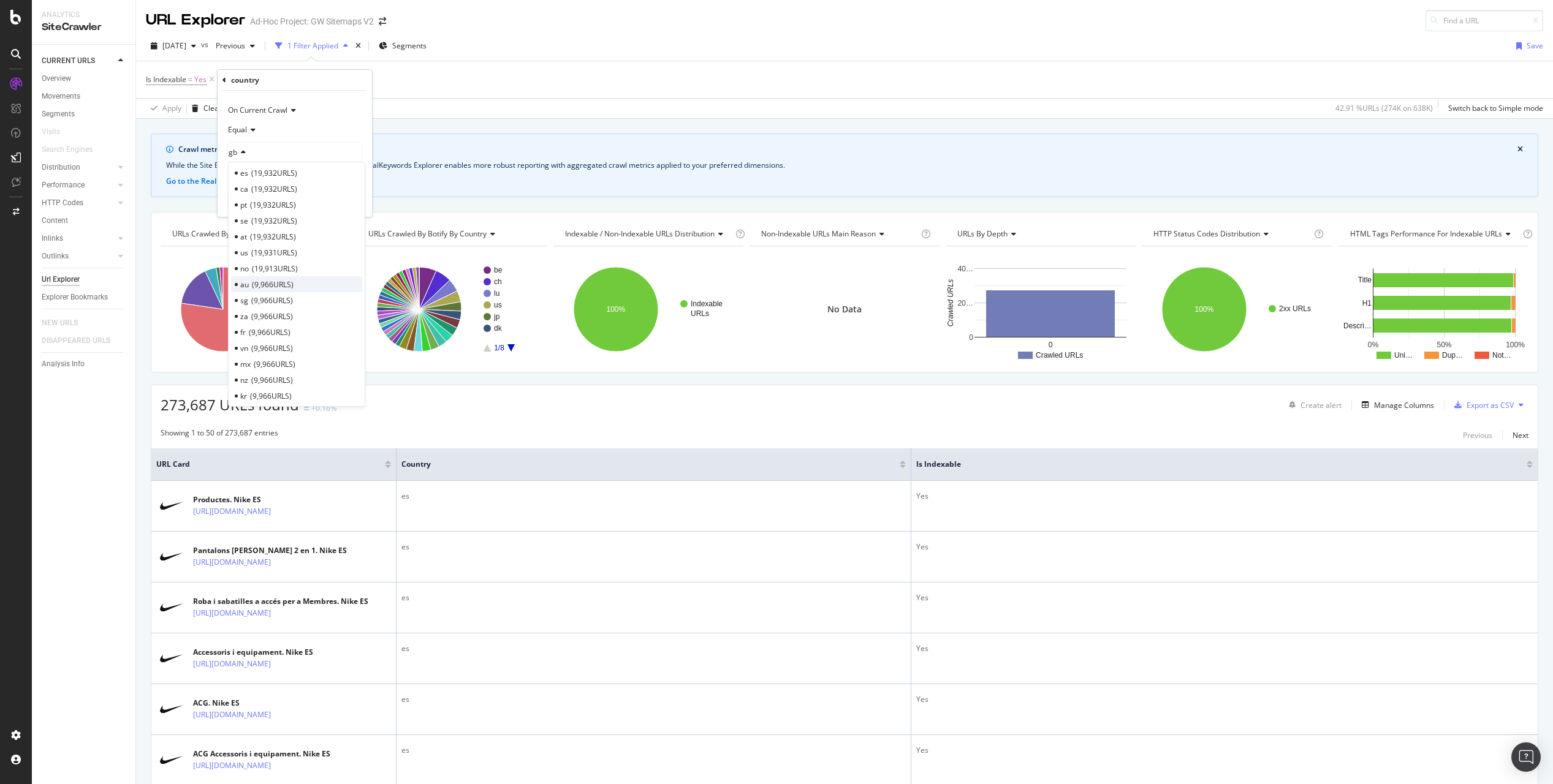
click at [269, 283] on span "9,966 URLS" at bounding box center [272, 285] width 42 height 10
click at [349, 197] on div "Apply" at bounding box center [353, 201] width 19 height 10
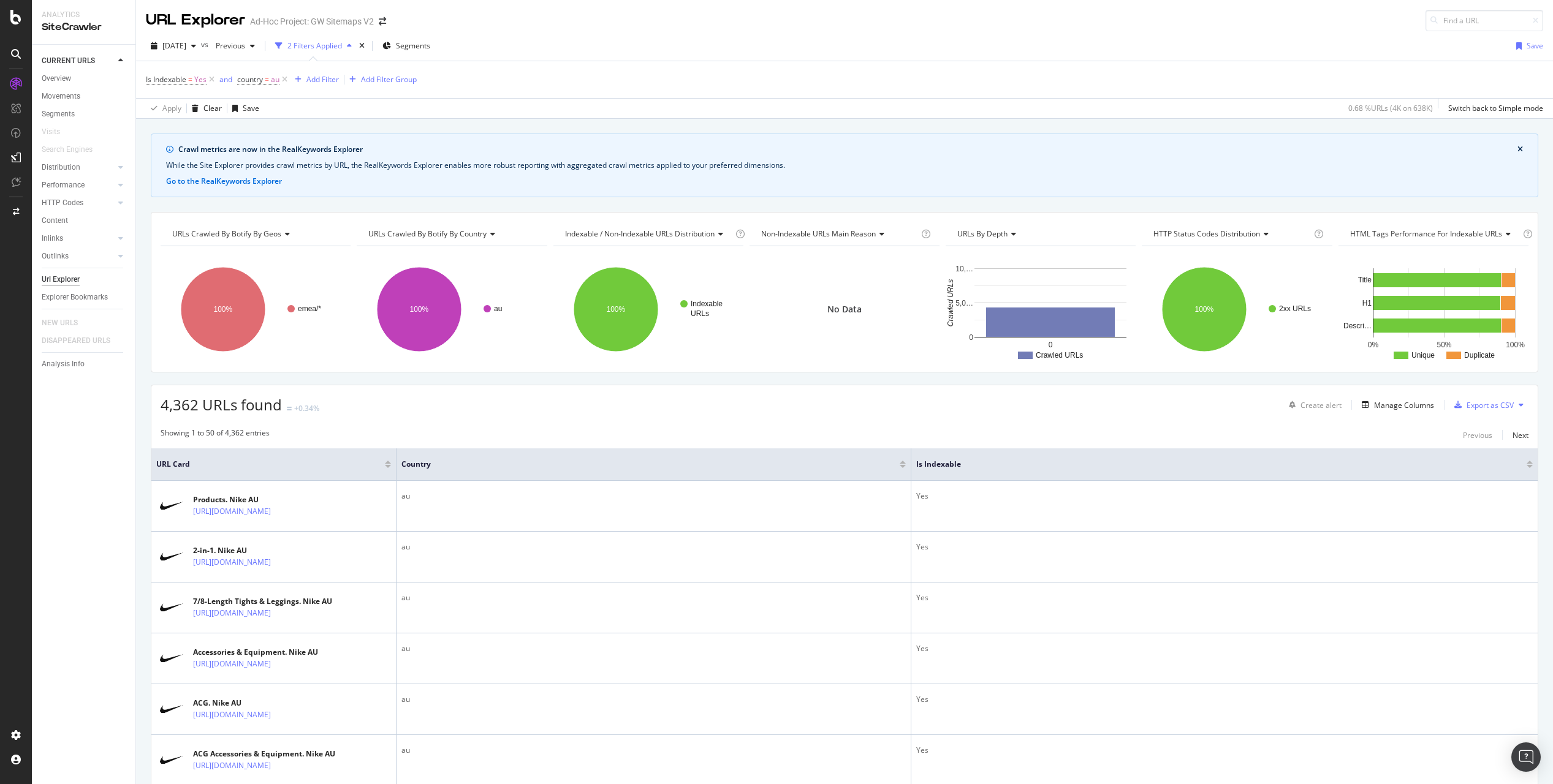
click at [837, 74] on div "Is Indexable = Yes and country = au Add Filter Add Filter Group" at bounding box center [844, 80] width 1397 height 36
click at [1100, 93] on div "Is Indexable = Yes and country = au Add Filter Add Filter Group" at bounding box center [844, 80] width 1397 height 36
click at [1143, 78] on div "Is Indexable = Yes and country = au Add Filter Add Filter Group" at bounding box center [844, 80] width 1397 height 36
click at [590, 85] on div "Is Indexable = Yes and country = au Add Filter Add Filter Group" at bounding box center [844, 80] width 1397 height 36
click at [678, 55] on div "[DATE] vs Previous 2 Filters Applied Segments Save" at bounding box center [844, 49] width 1416 height 25
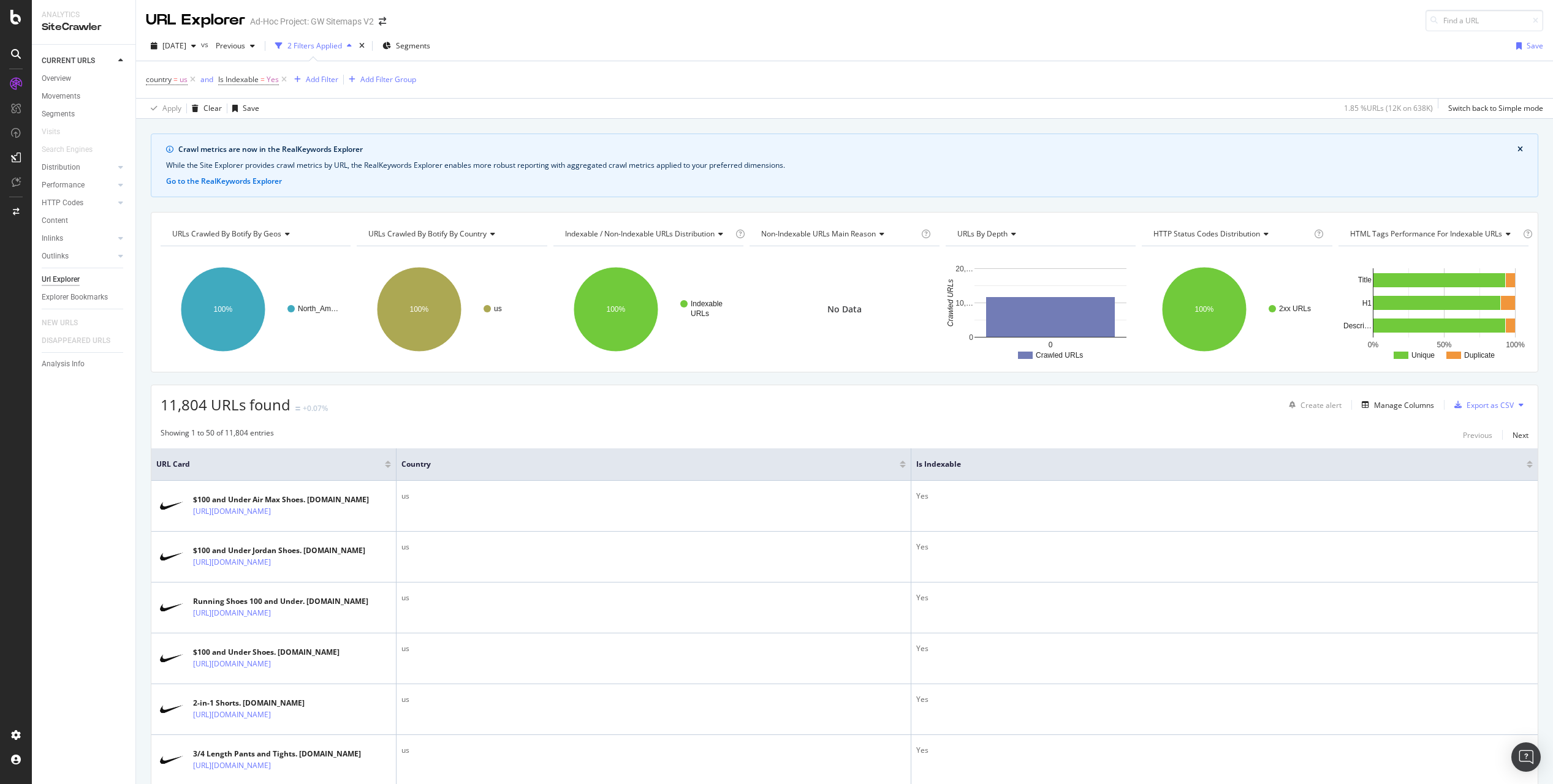
click at [621, 109] on div "Apply Clear Save 1.85 % URLs ( 12K on 638K ) Switch back to Simple mode" at bounding box center [844, 108] width 1416 height 20
click at [193, 78] on icon at bounding box center [193, 80] width 10 height 12
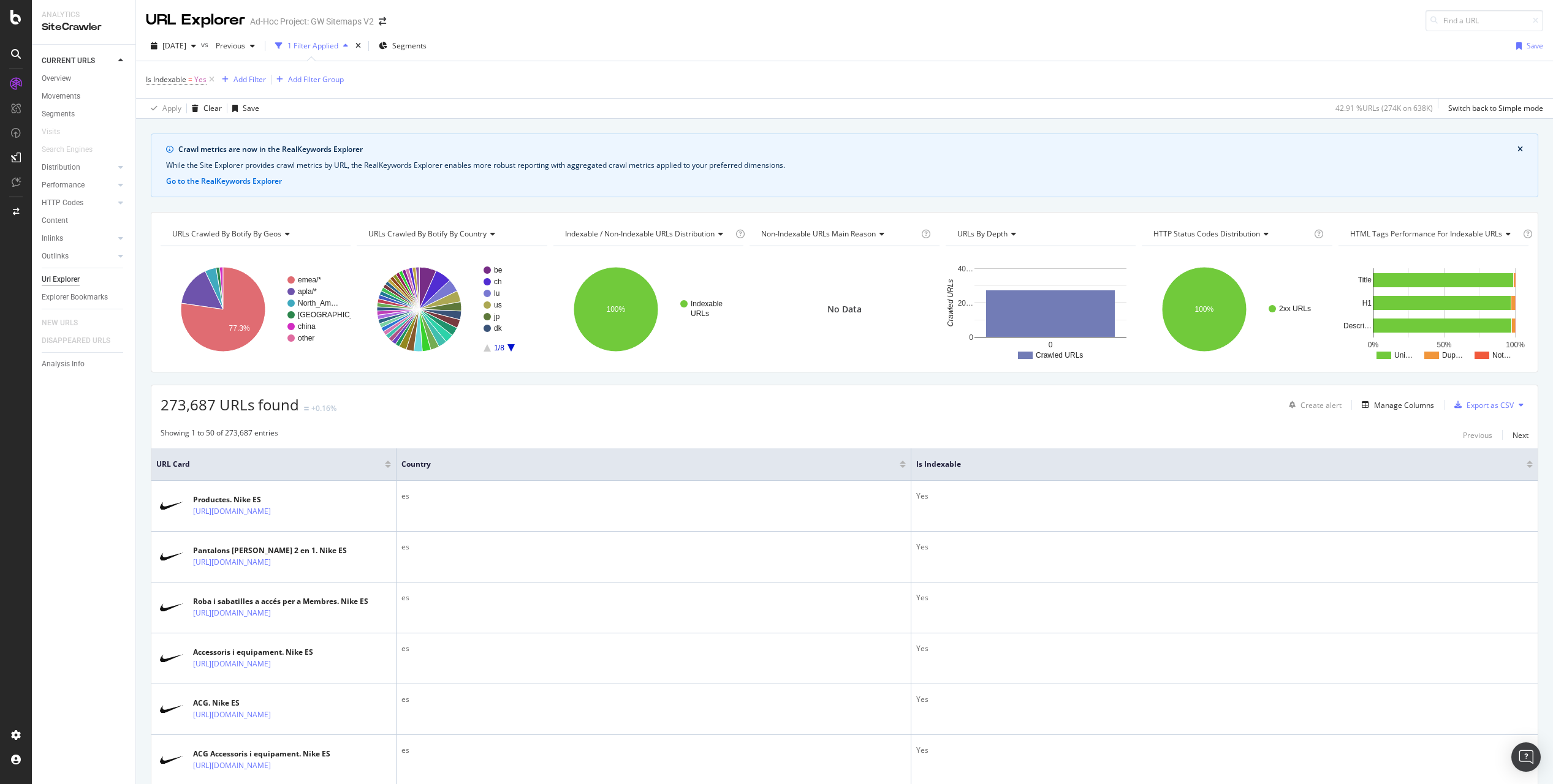
click at [706, 93] on div "Is Indexable = Yes Add Filter Add Filter Group" at bounding box center [844, 80] width 1397 height 36
click at [175, 80] on span "Is Indexable" at bounding box center [166, 80] width 40 height 10
click at [171, 128] on icon at bounding box center [174, 128] width 9 height 7
click at [175, 165] on div "No" at bounding box center [225, 169] width 131 height 16
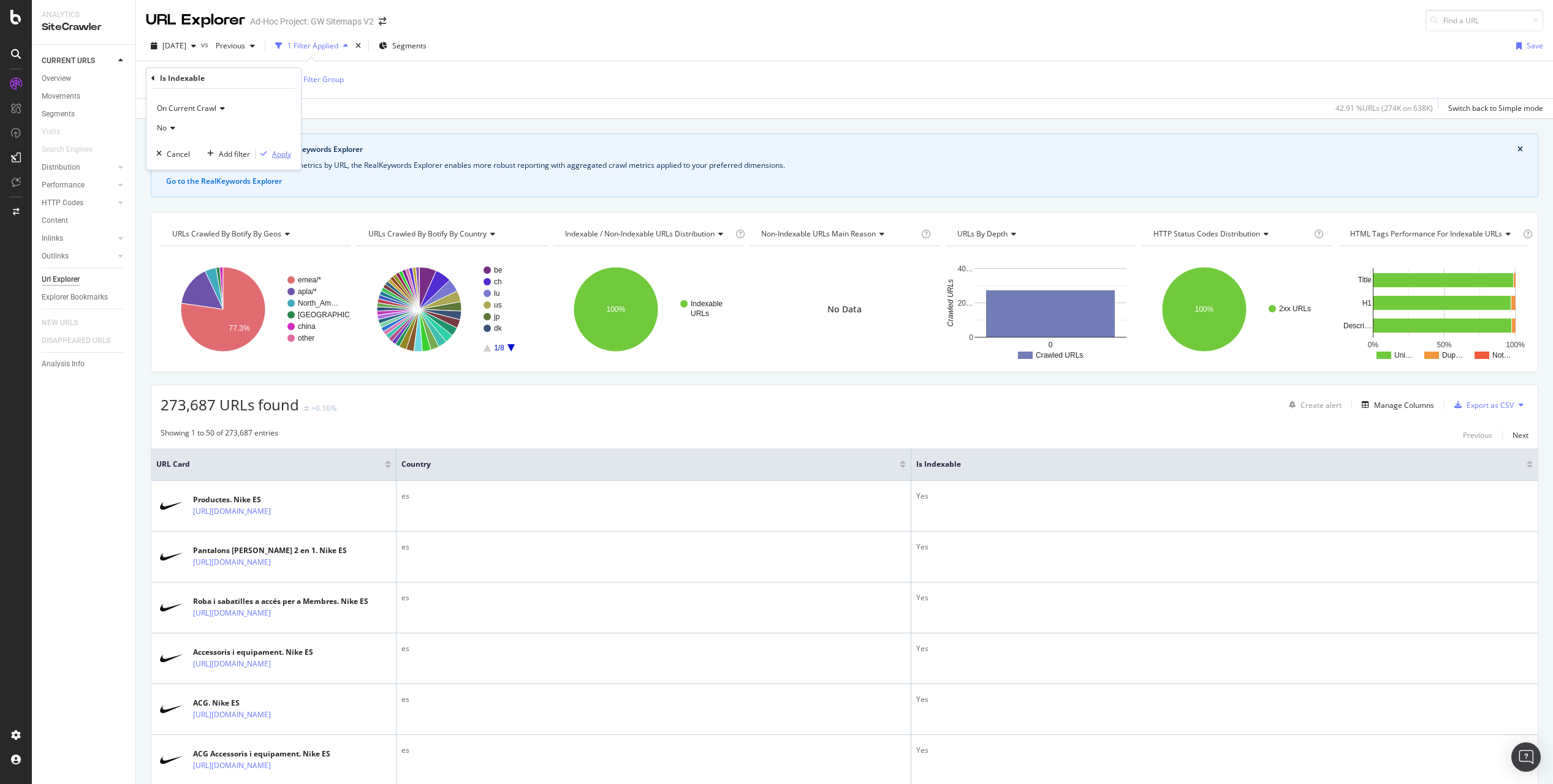
click at [277, 155] on div "Apply" at bounding box center [282, 154] width 19 height 10
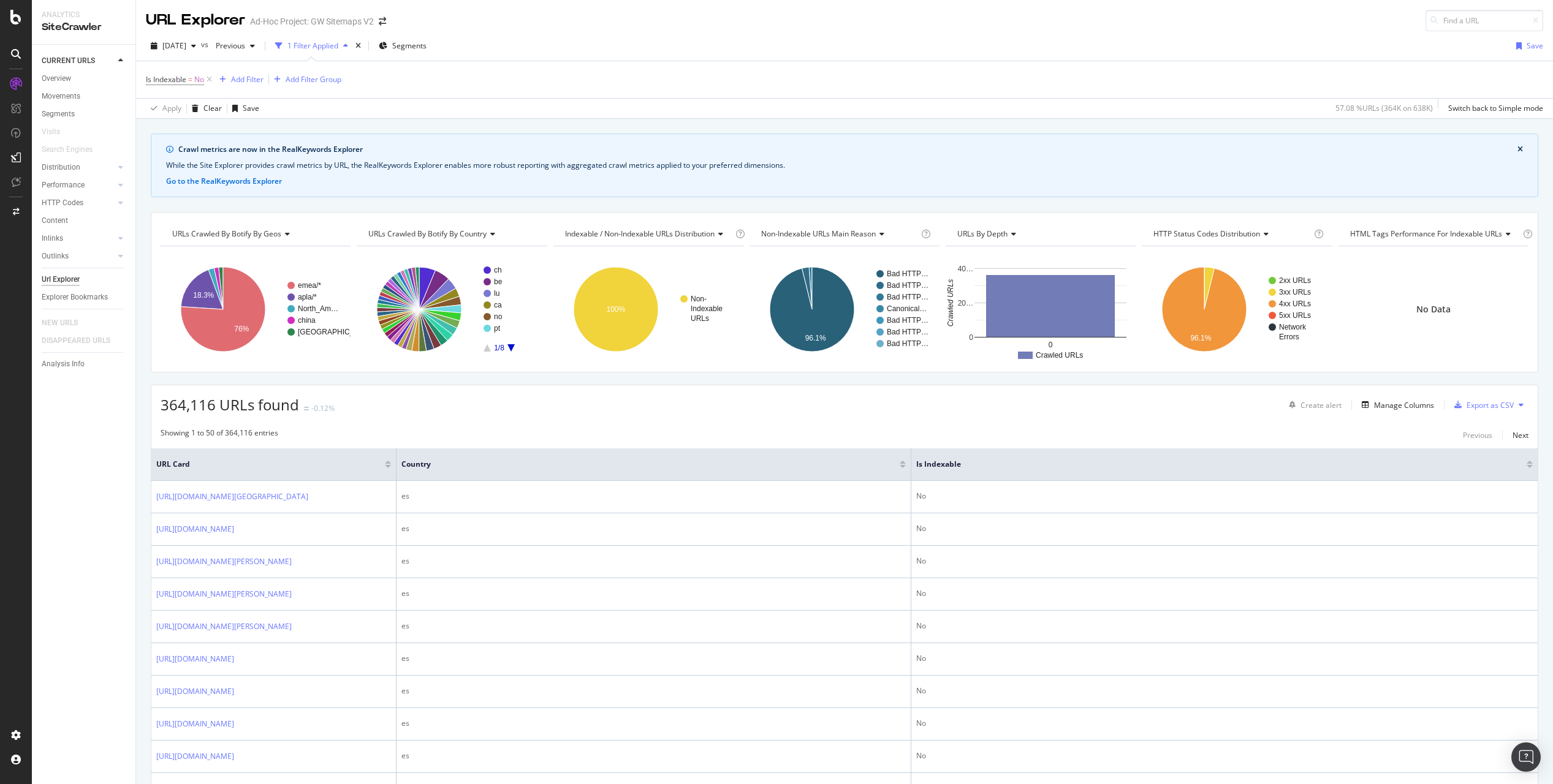
click at [697, 114] on div "Apply Clear Save 57.08 % URLs ( 364K on 638K ) Switch back to Simple mode" at bounding box center [844, 108] width 1416 height 20
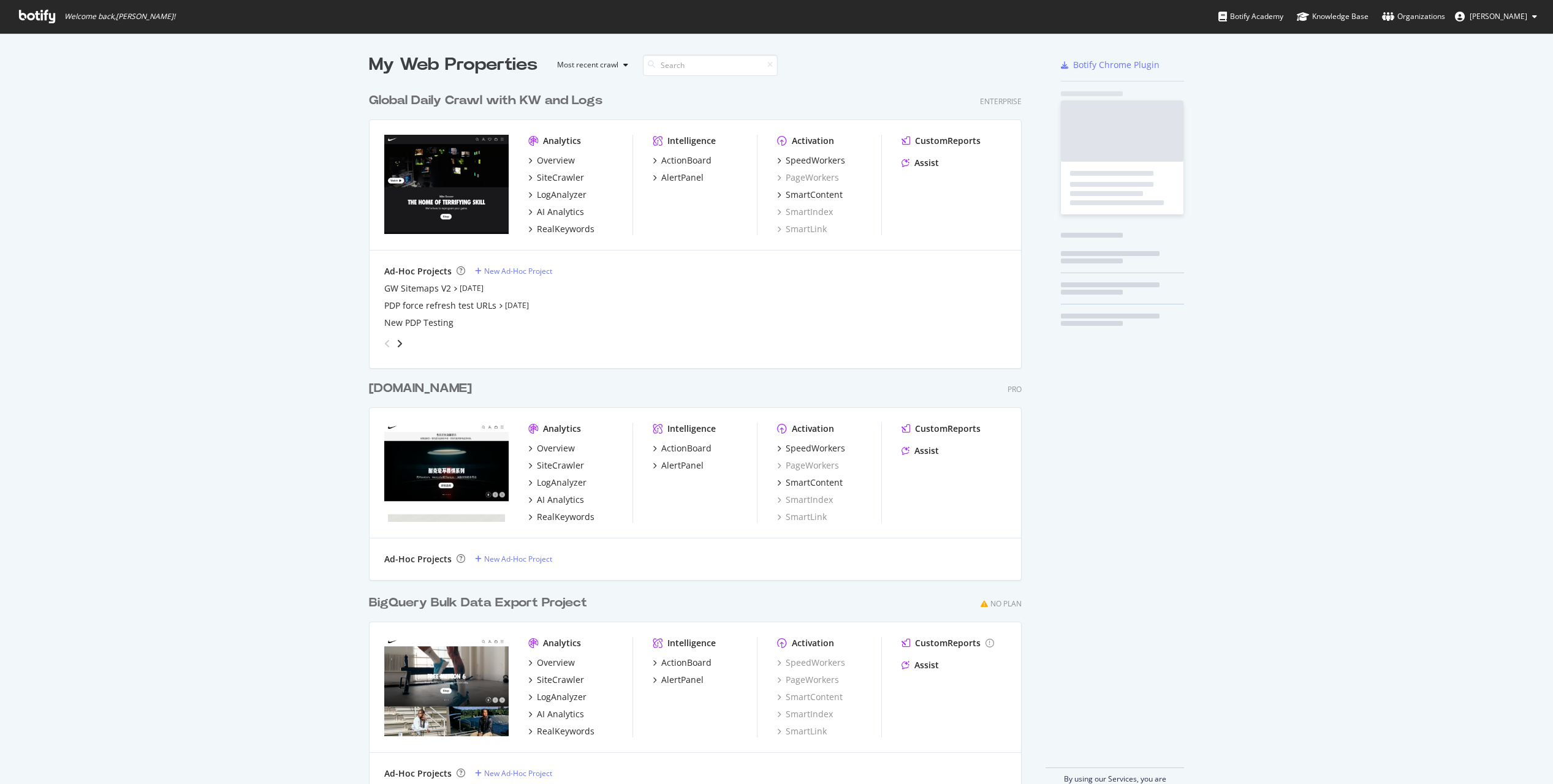
scroll to position [717, 662]
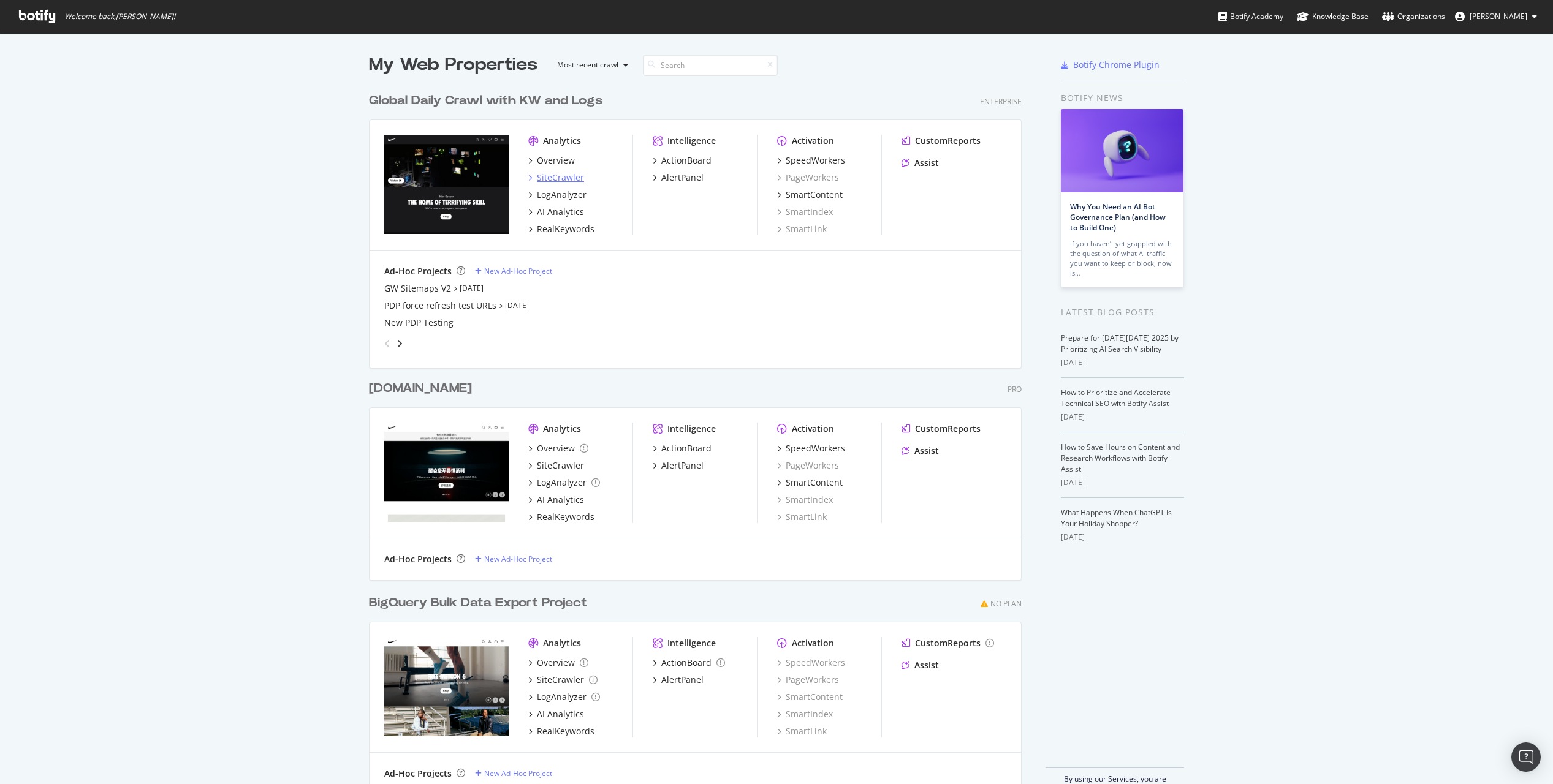
click at [567, 178] on div "SiteCrawler" at bounding box center [560, 177] width 47 height 12
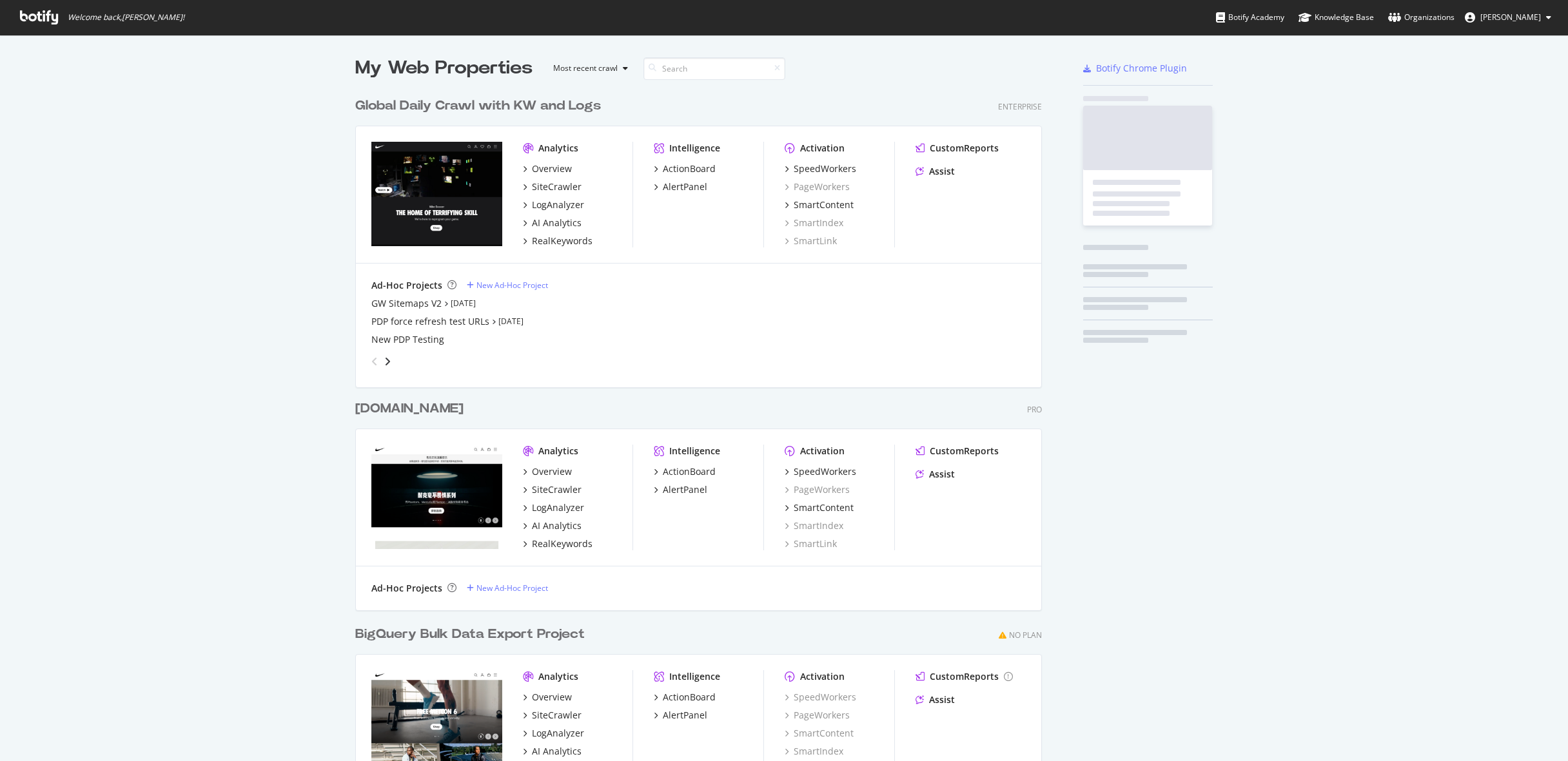
scroll to position [754, 697]
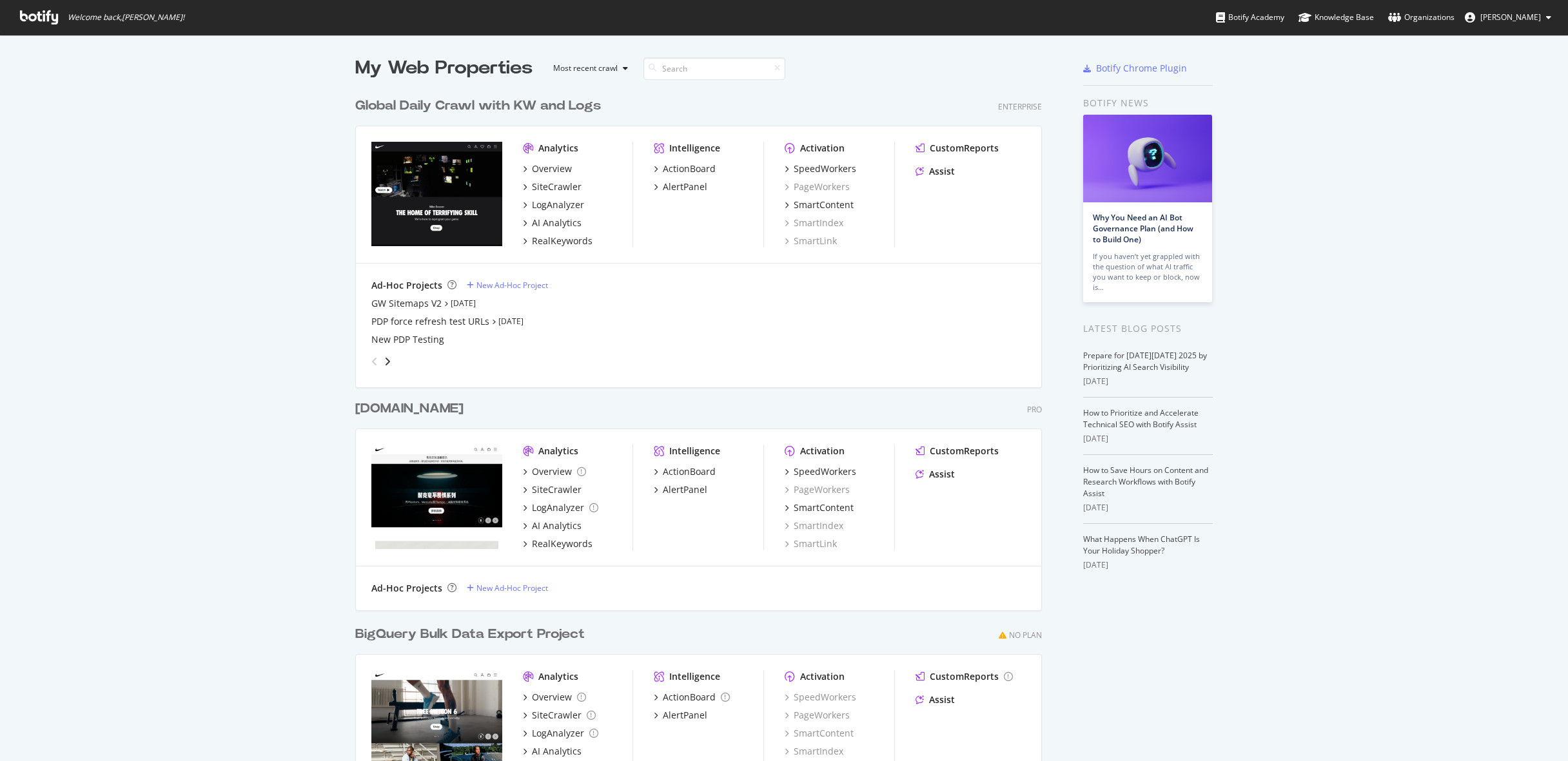
click at [1526, 10] on button "[PERSON_NAME]" at bounding box center [1507, 17] width 107 height 21
click at [1482, 126] on div "See all Organizations" at bounding box center [1493, 129] width 135 height 19
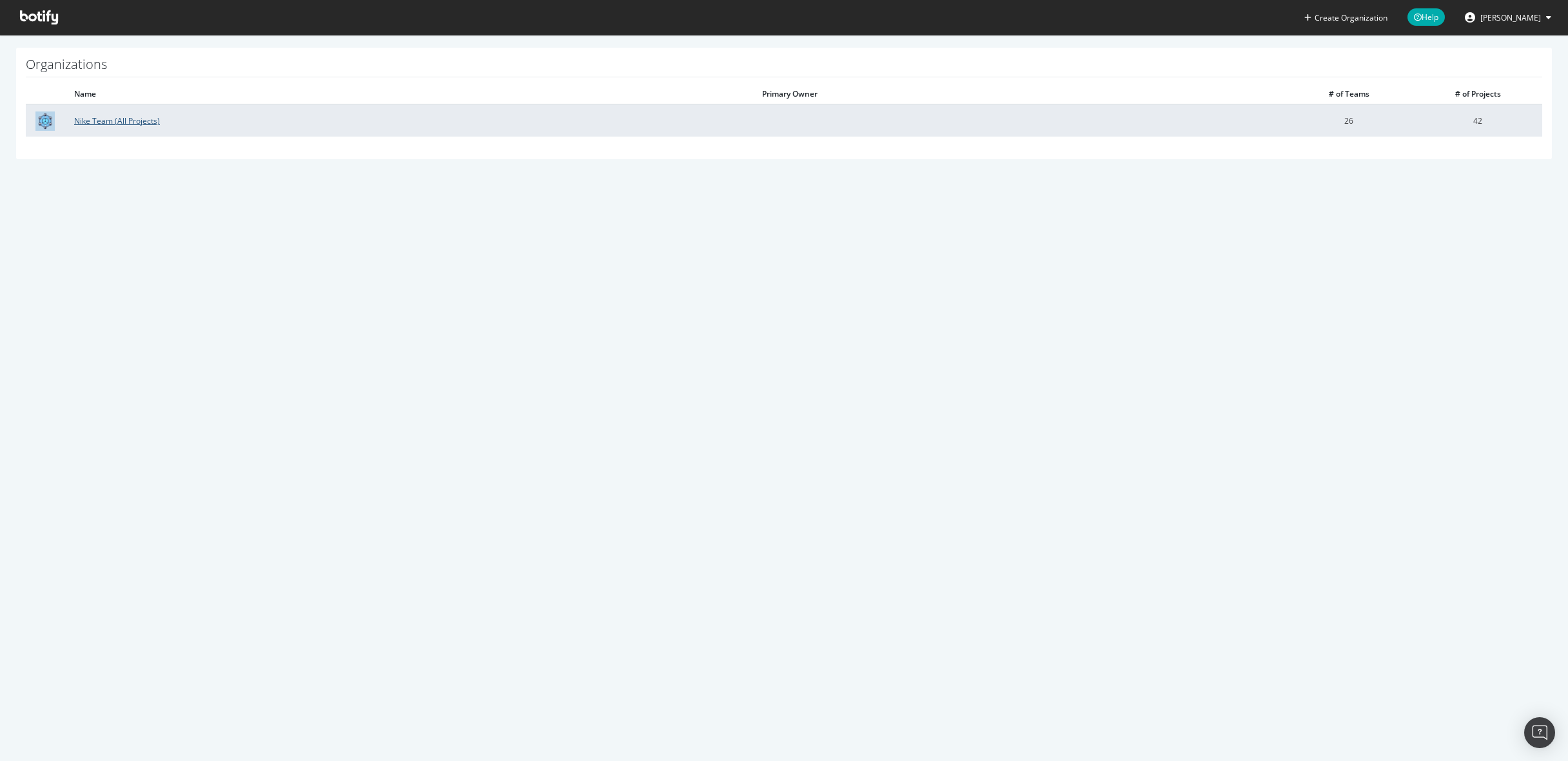
click at [141, 121] on link "Nike Team (All Projects)" at bounding box center [118, 121] width 86 height 11
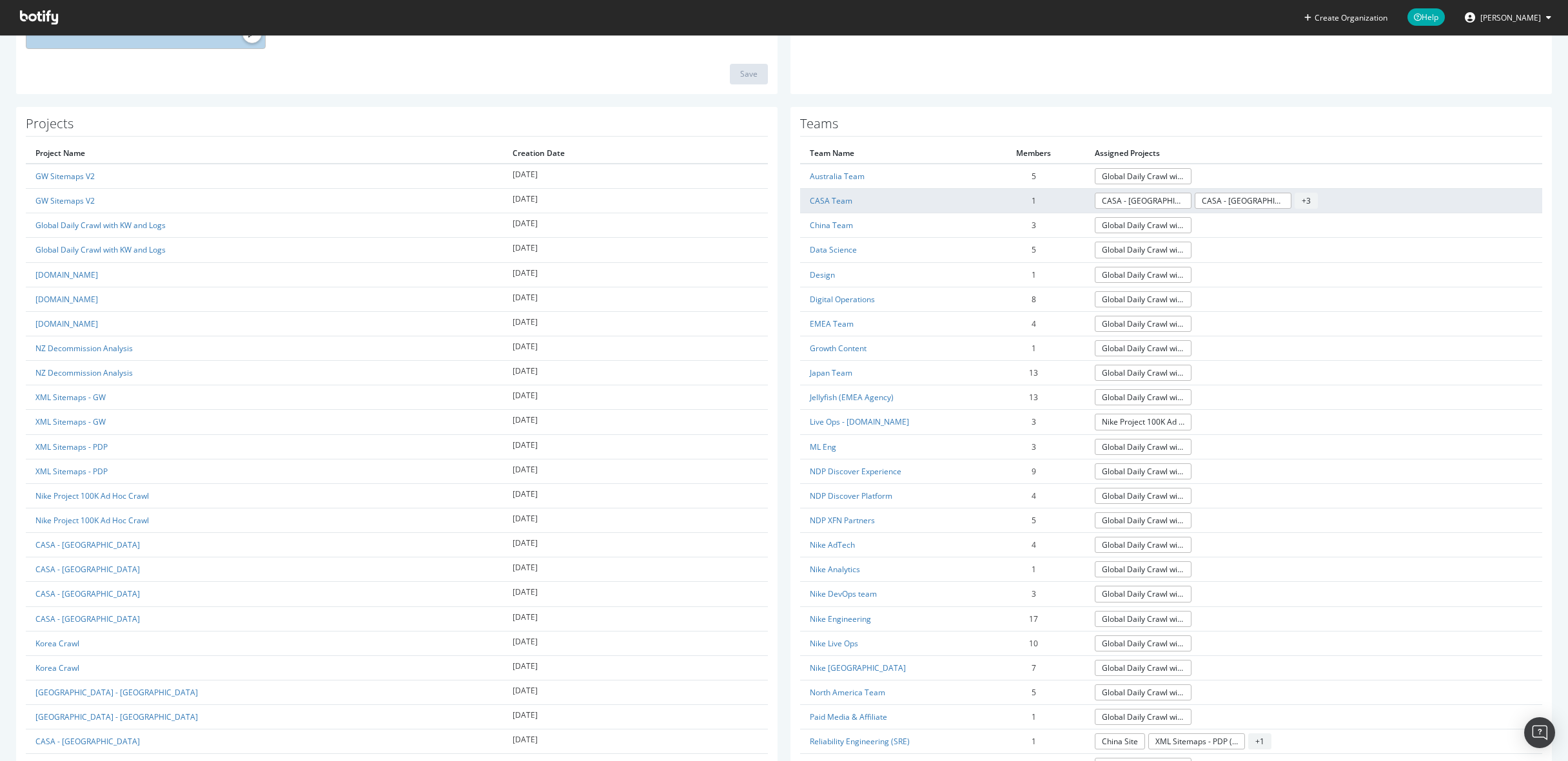
scroll to position [520, 0]
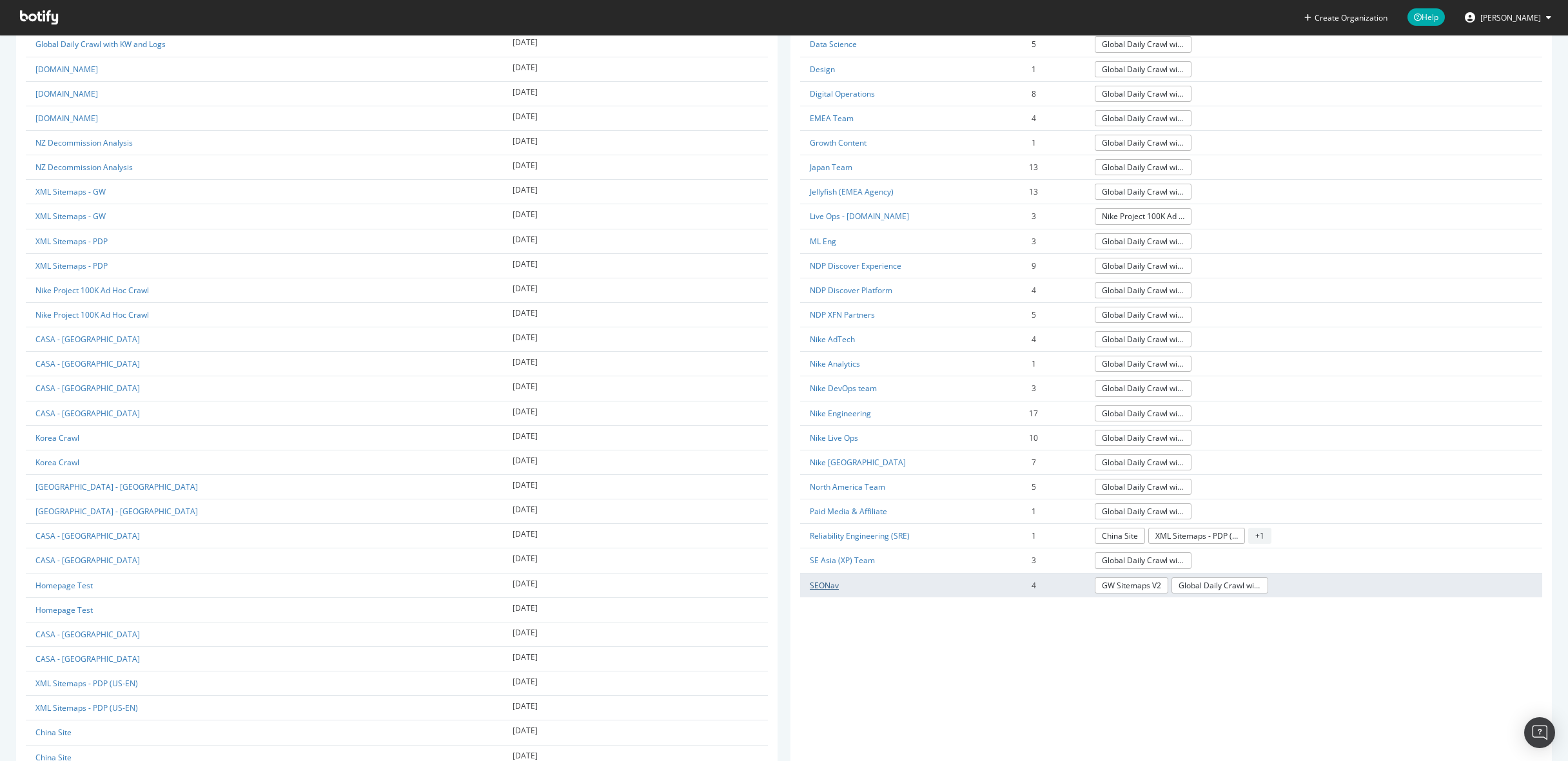
click at [832, 585] on link "SEONav" at bounding box center [824, 585] width 29 height 11
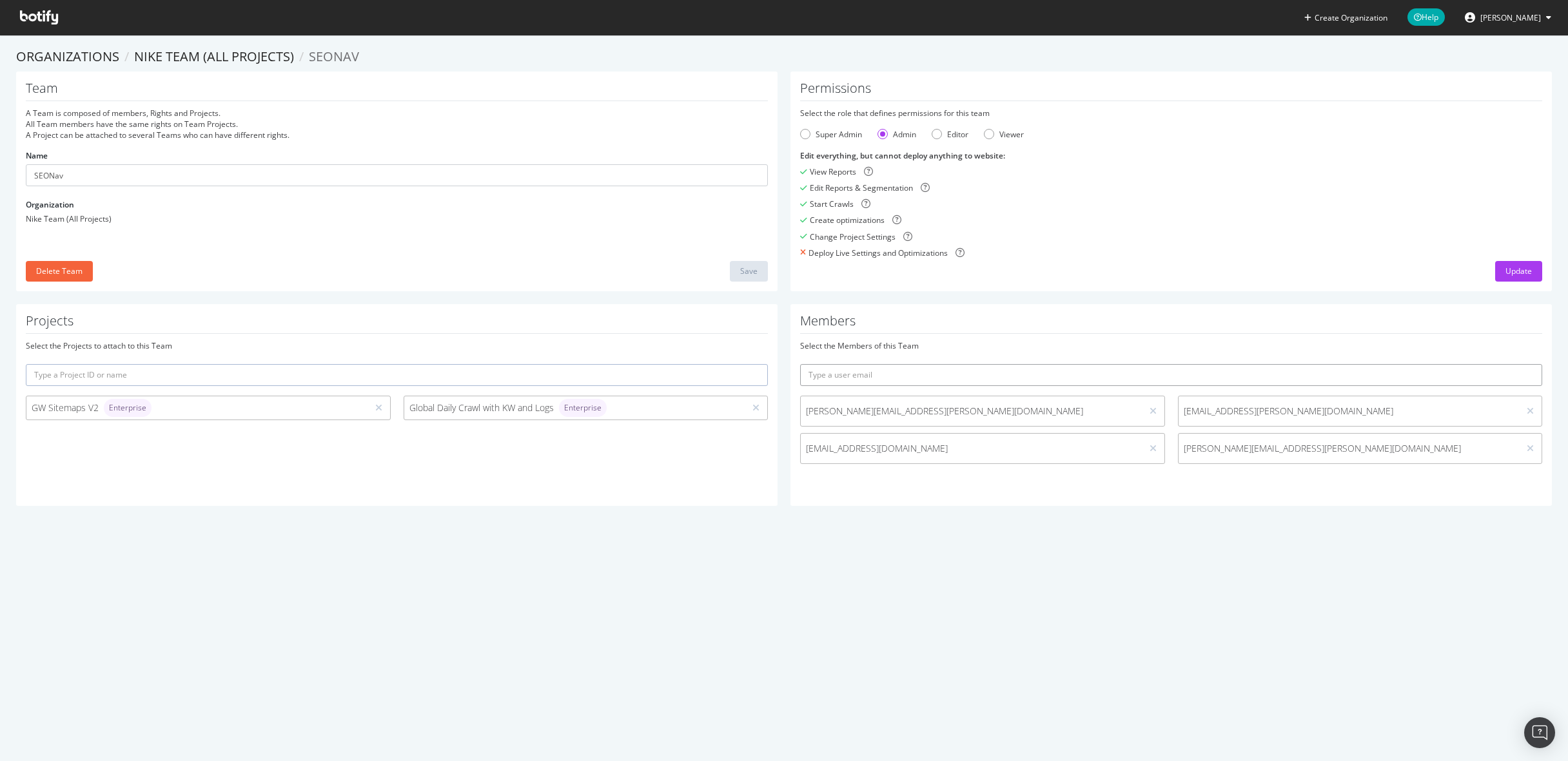
click at [866, 372] on input "text" at bounding box center [1171, 375] width 742 height 22
click at [880, 624] on div "Create Organization Help Juan Batres Organizations Nike Team (All Projects) SEO…" at bounding box center [784, 380] width 1568 height 761
click at [920, 372] on input "text" at bounding box center [1171, 375] width 742 height 22
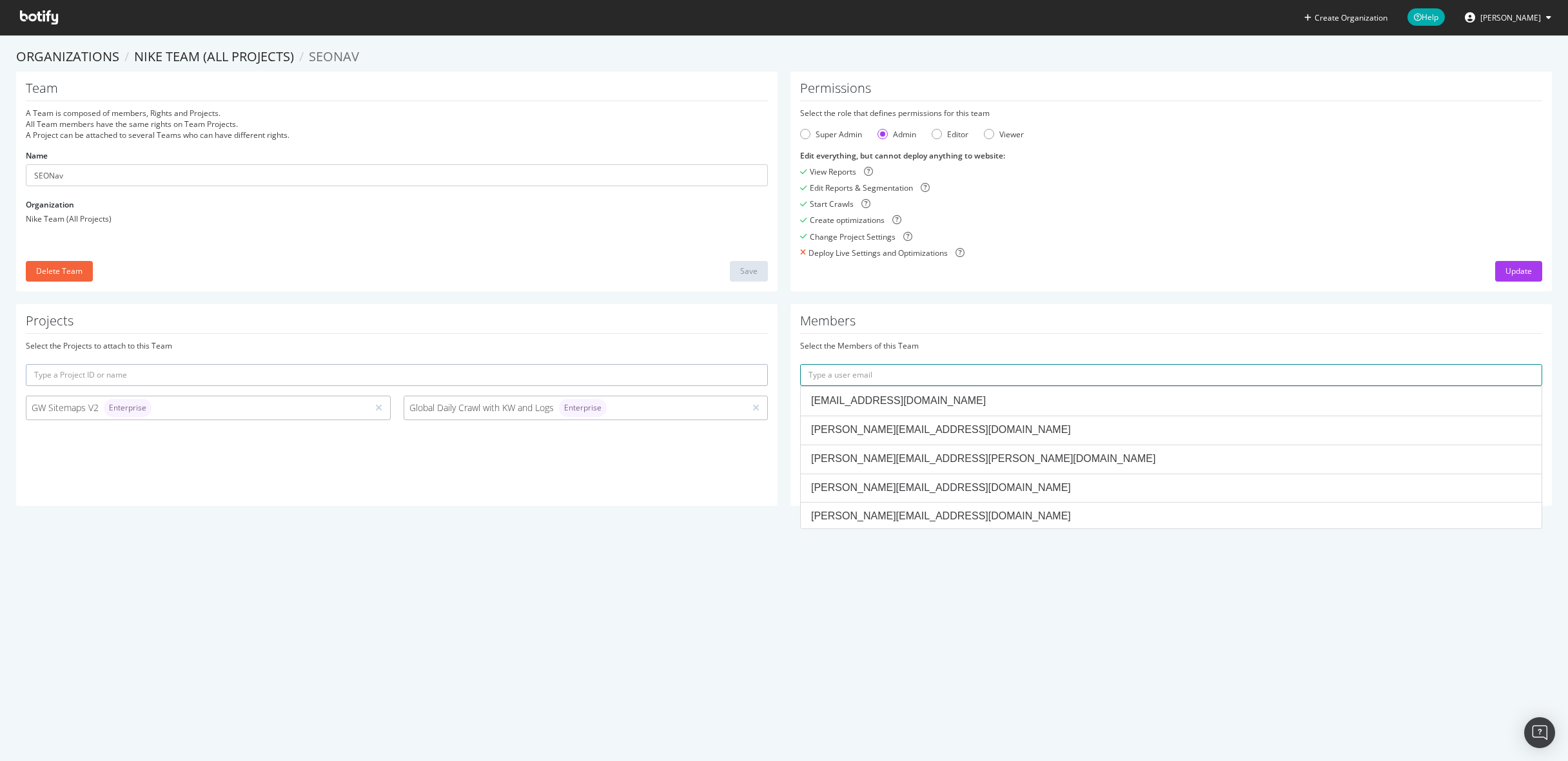
paste input "Mychael.Walton@nike.com"
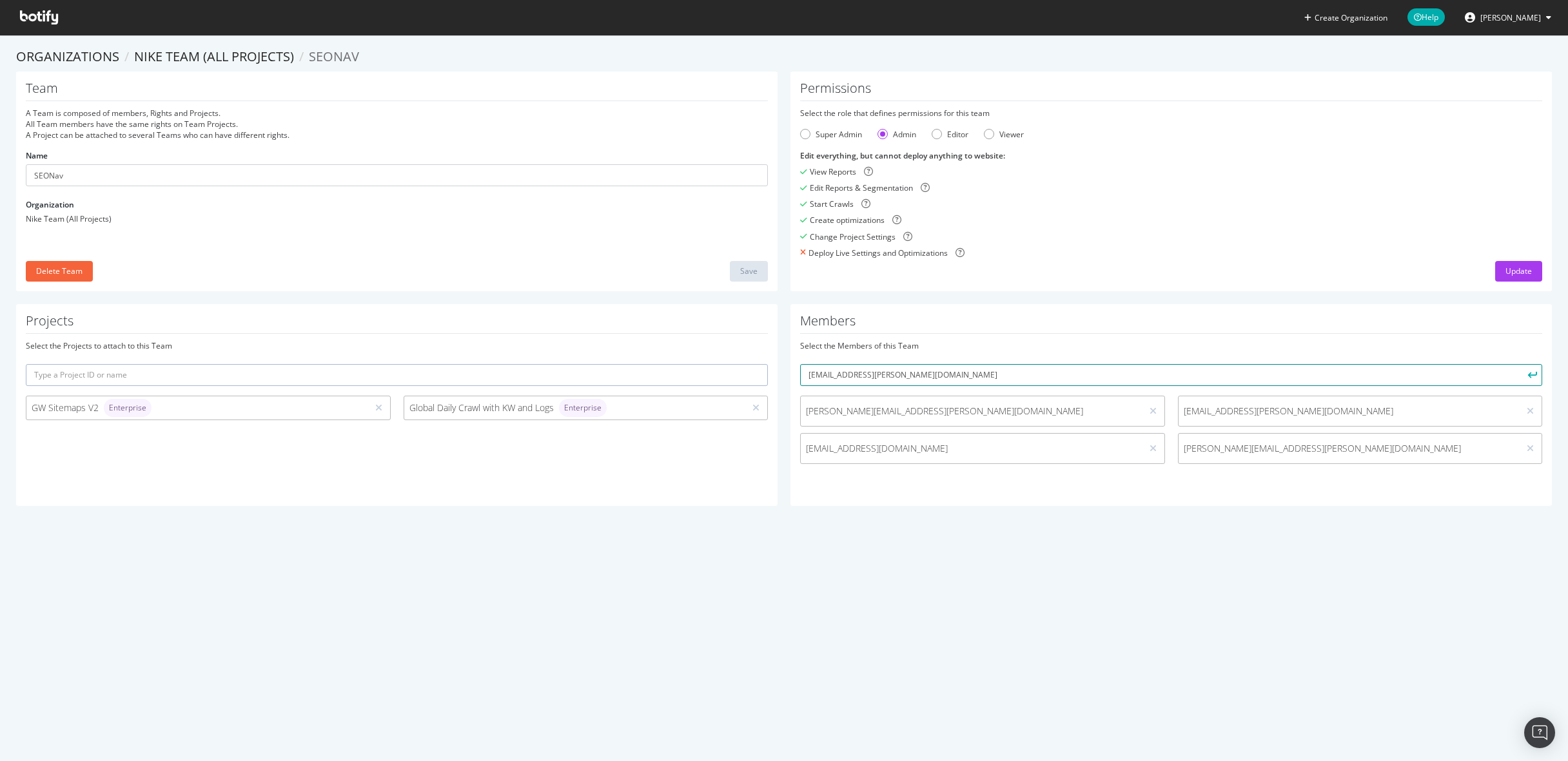
type input "Mychael.Walton@nike.com"
click at [1520, 364] on button "submit" at bounding box center [1531, 375] width 22 height 22
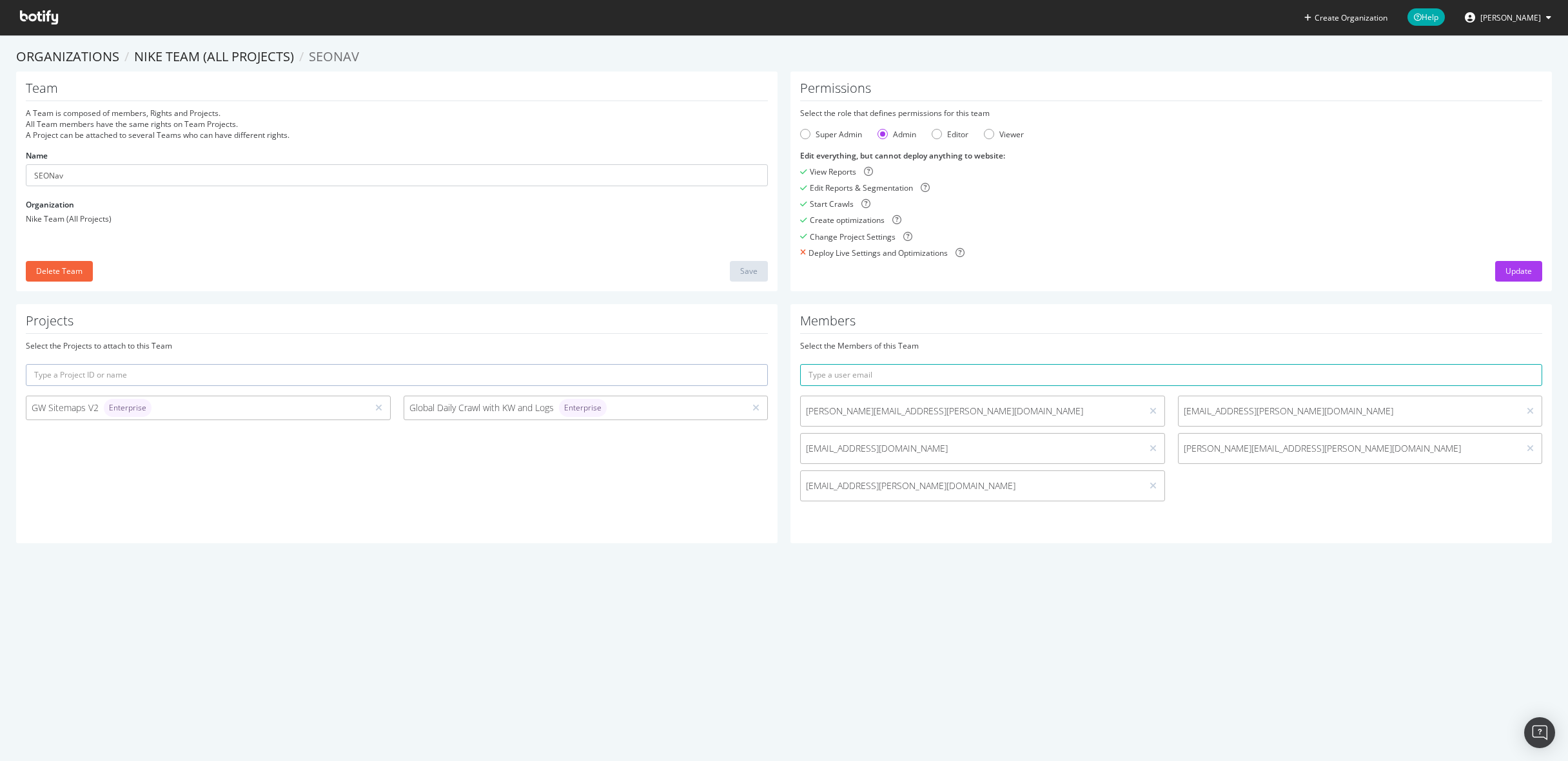
click at [912, 577] on div "Create Organization Help Juan Batres Organizations Nike Team (All Projects) SEO…" at bounding box center [784, 380] width 1568 height 761
